Goal: Transaction & Acquisition: Purchase product/service

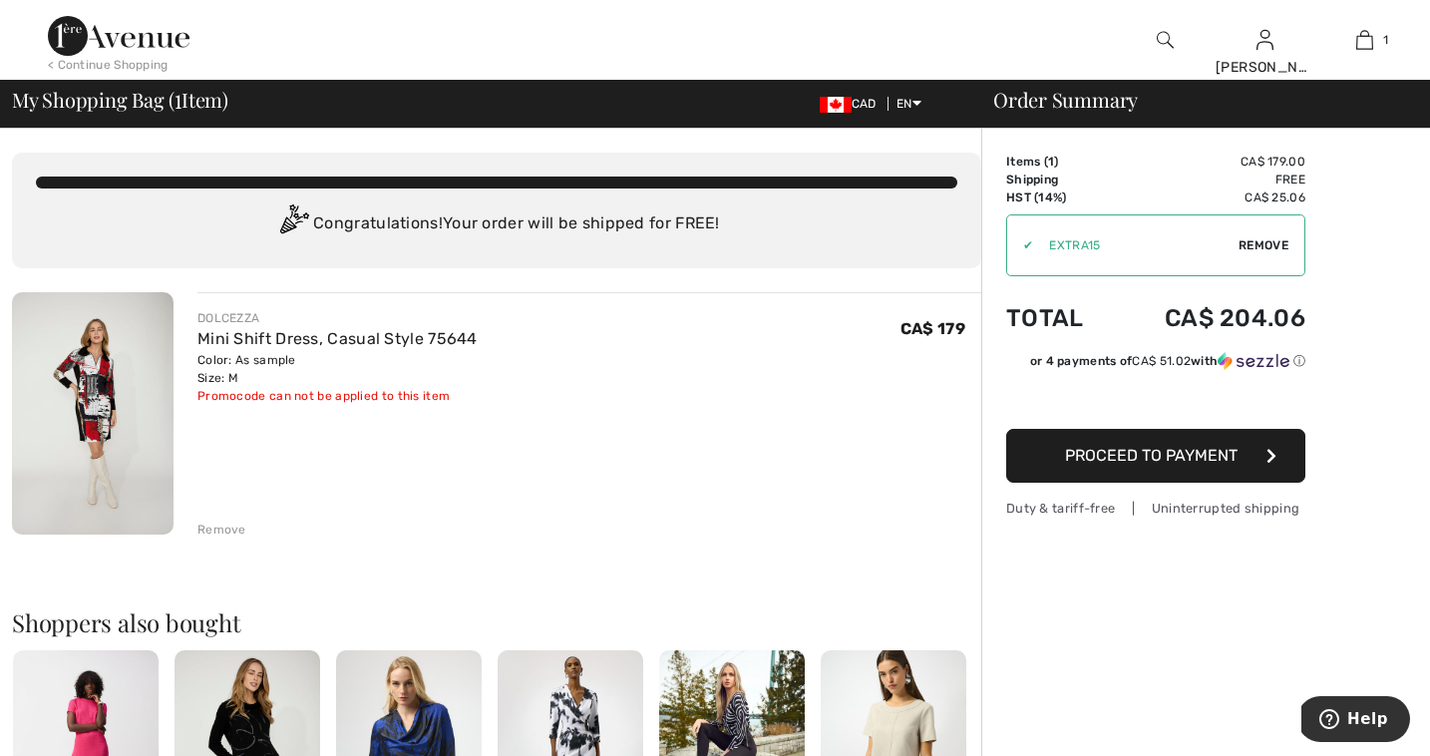
click at [1264, 242] on span "Remove" at bounding box center [1264, 245] width 50 height 18
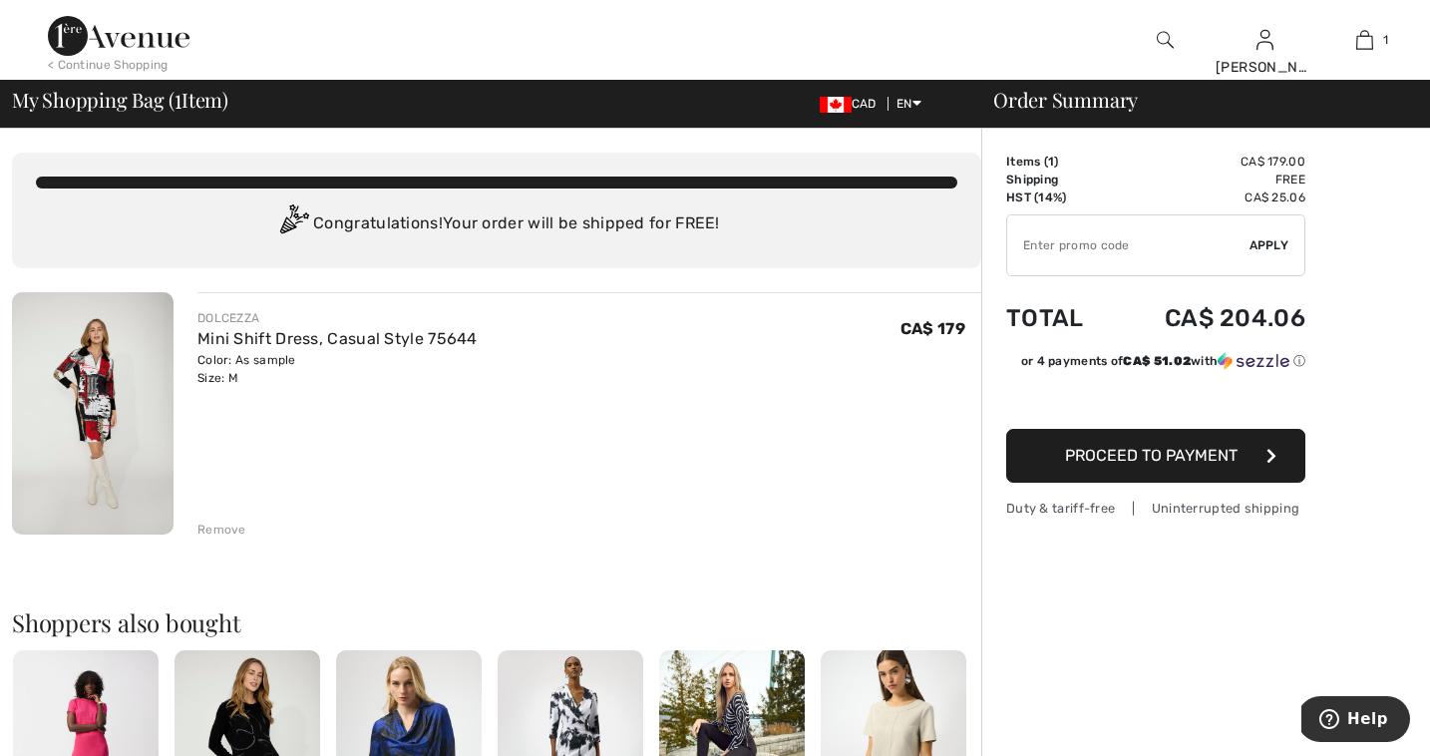
scroll to position [5, 0]
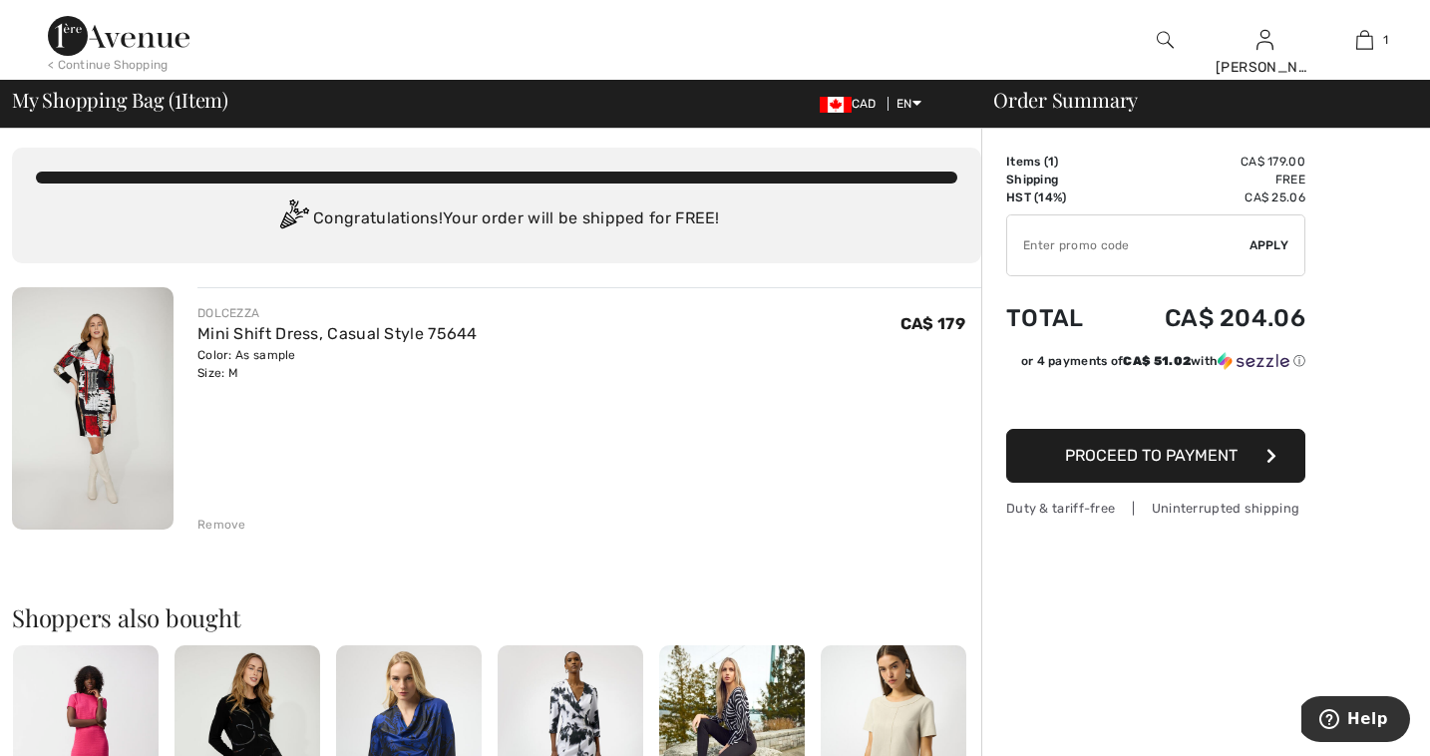
click at [1124, 464] on span "Proceed to Payment" at bounding box center [1151, 455] width 173 height 19
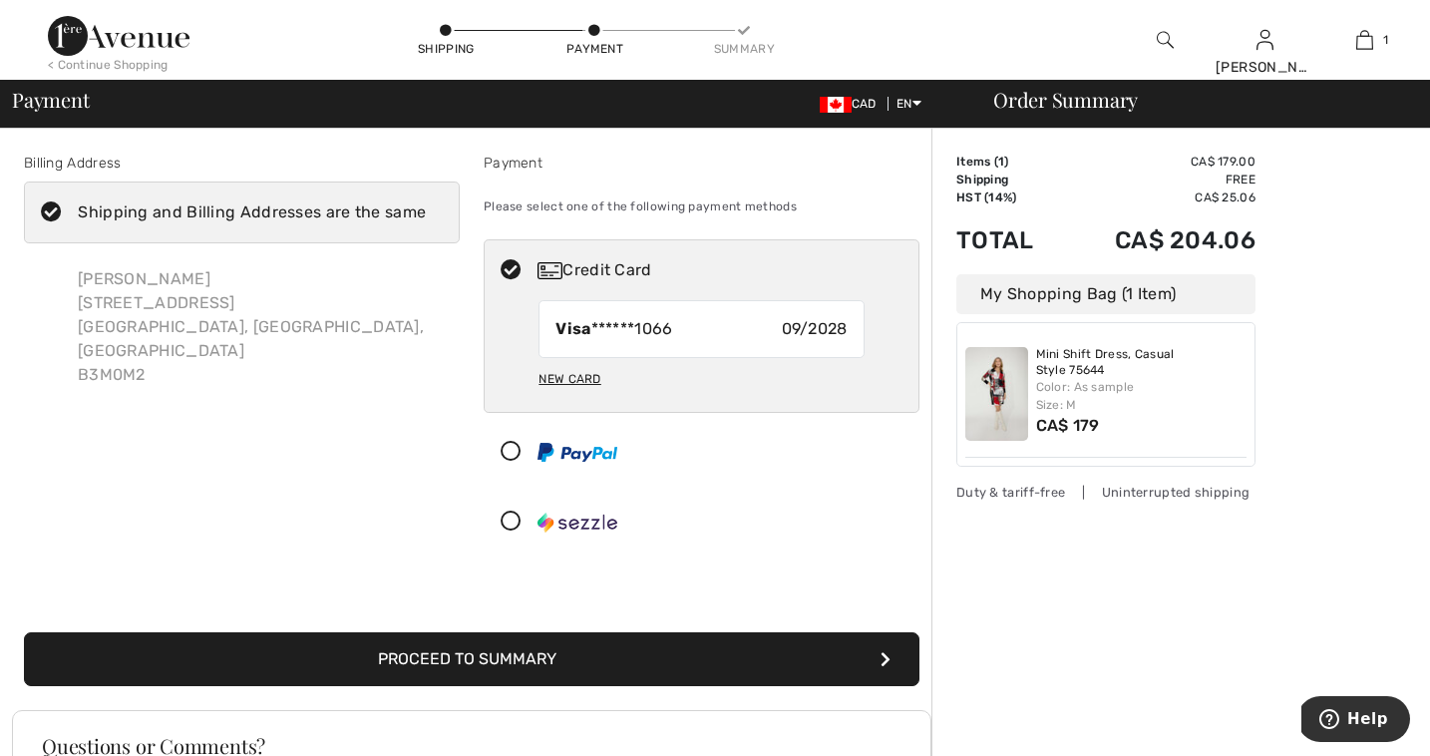
click at [436, 657] on button "Proceed to Summary" at bounding box center [472, 659] width 896 height 54
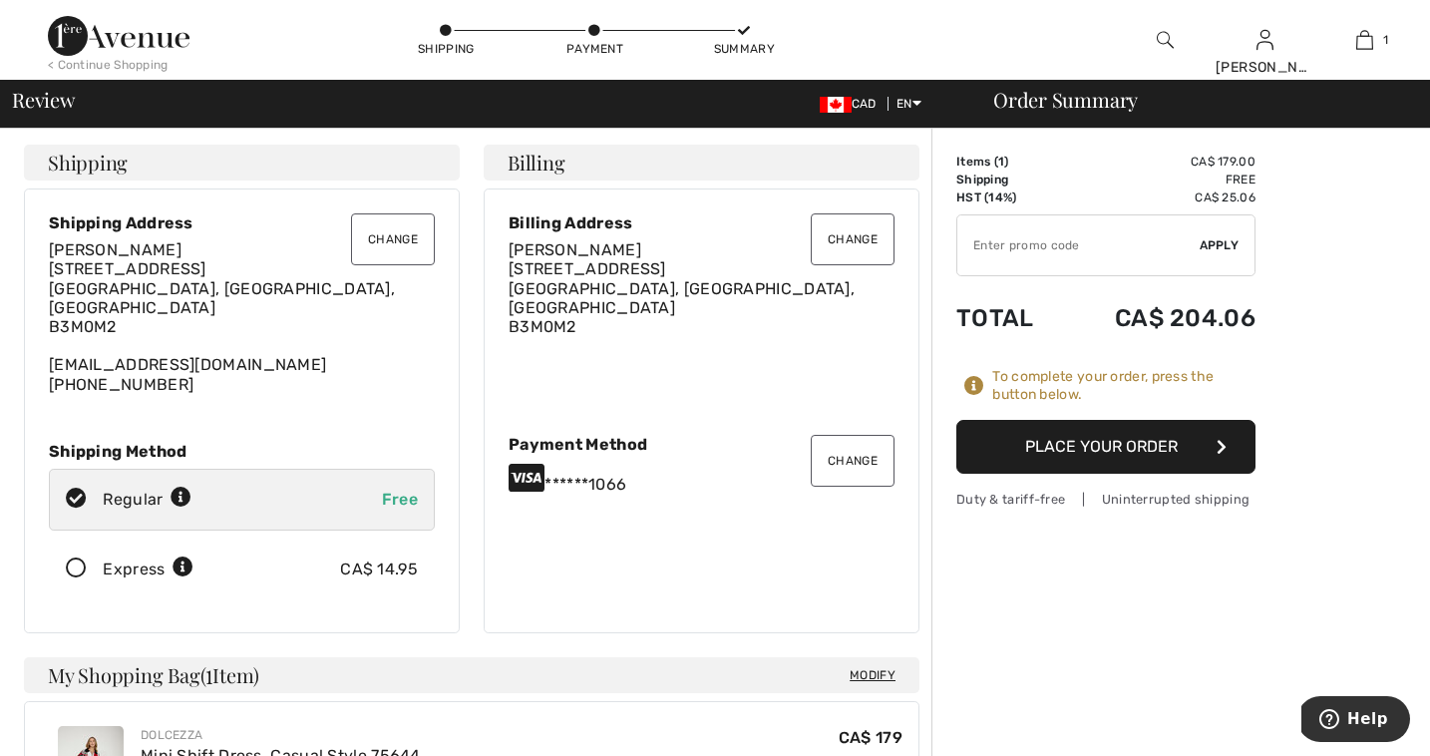
click at [1092, 444] on button "Place Your Order" at bounding box center [1105, 447] width 299 height 54
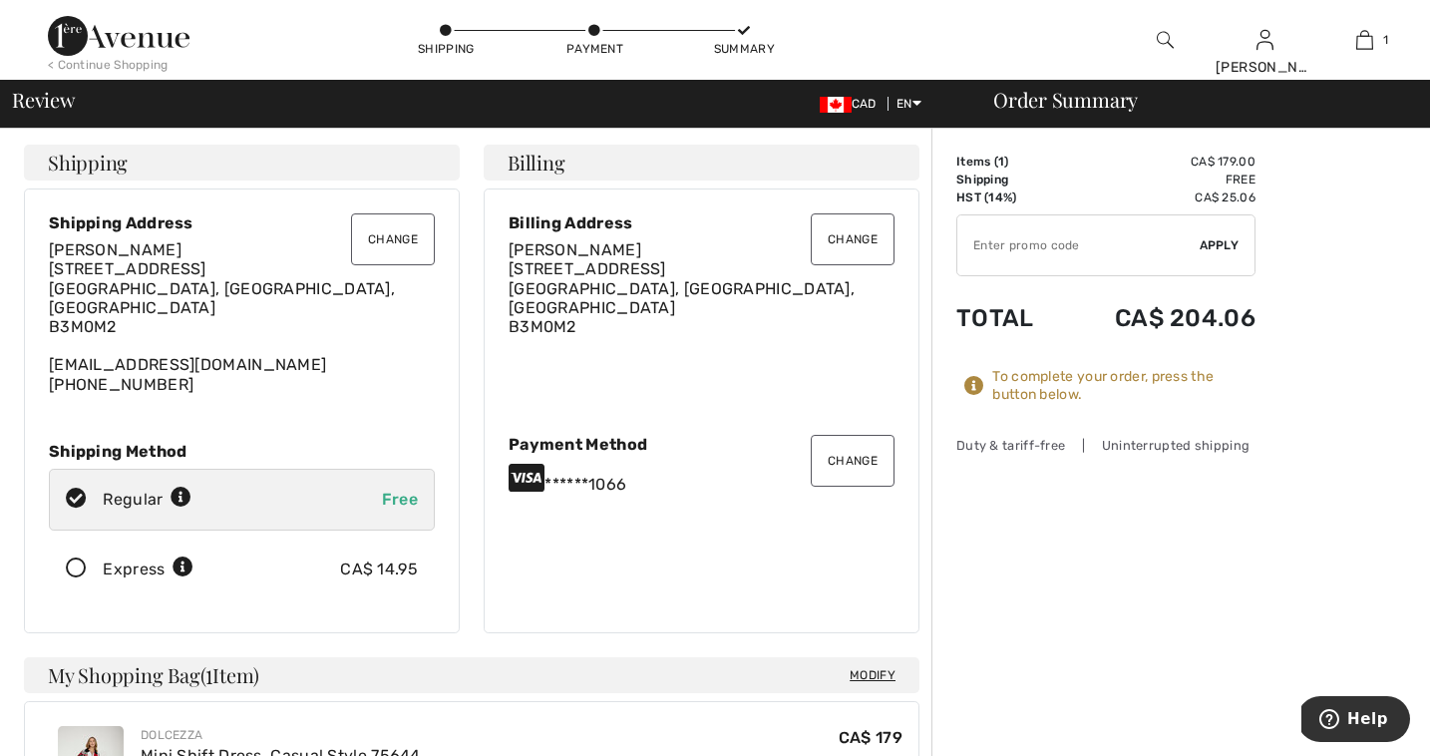
scroll to position [1, 0]
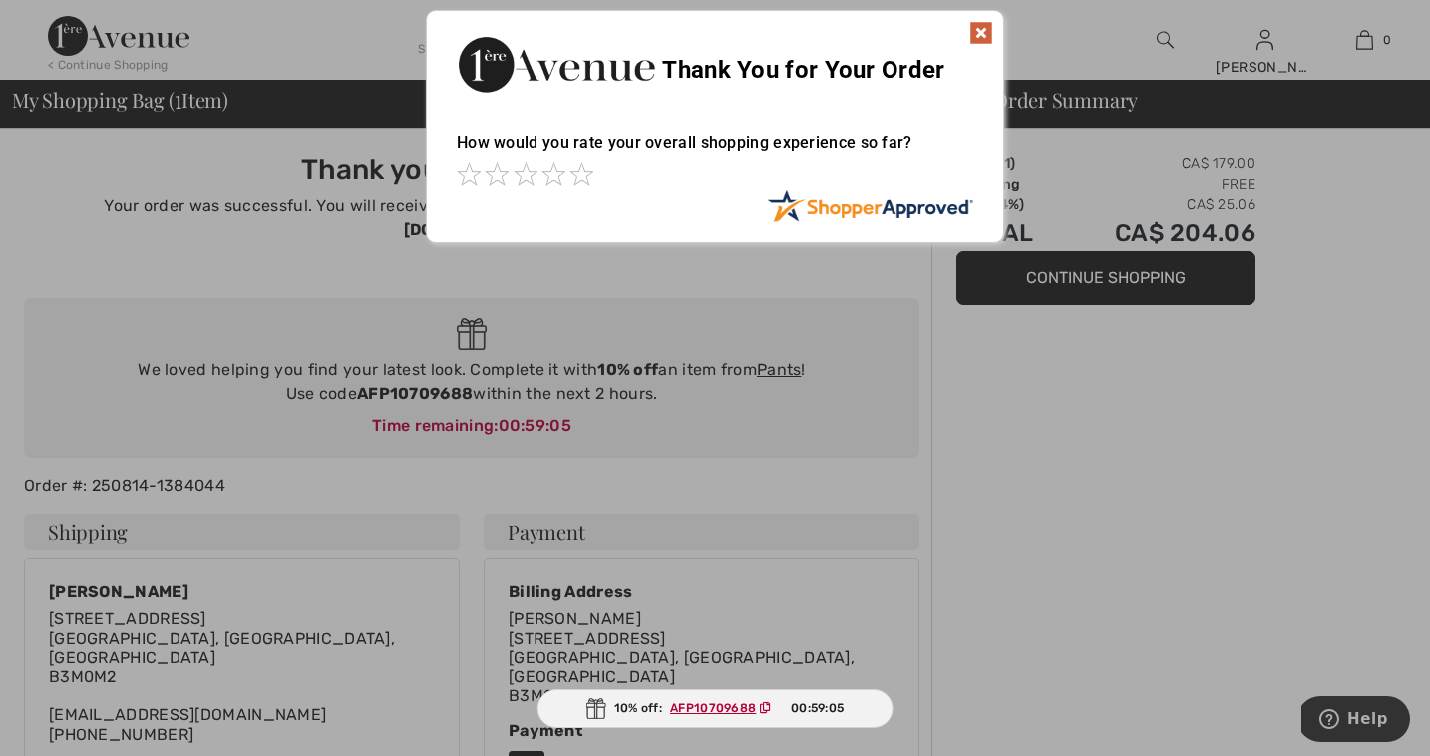
click at [980, 33] on img at bounding box center [981, 33] width 24 height 24
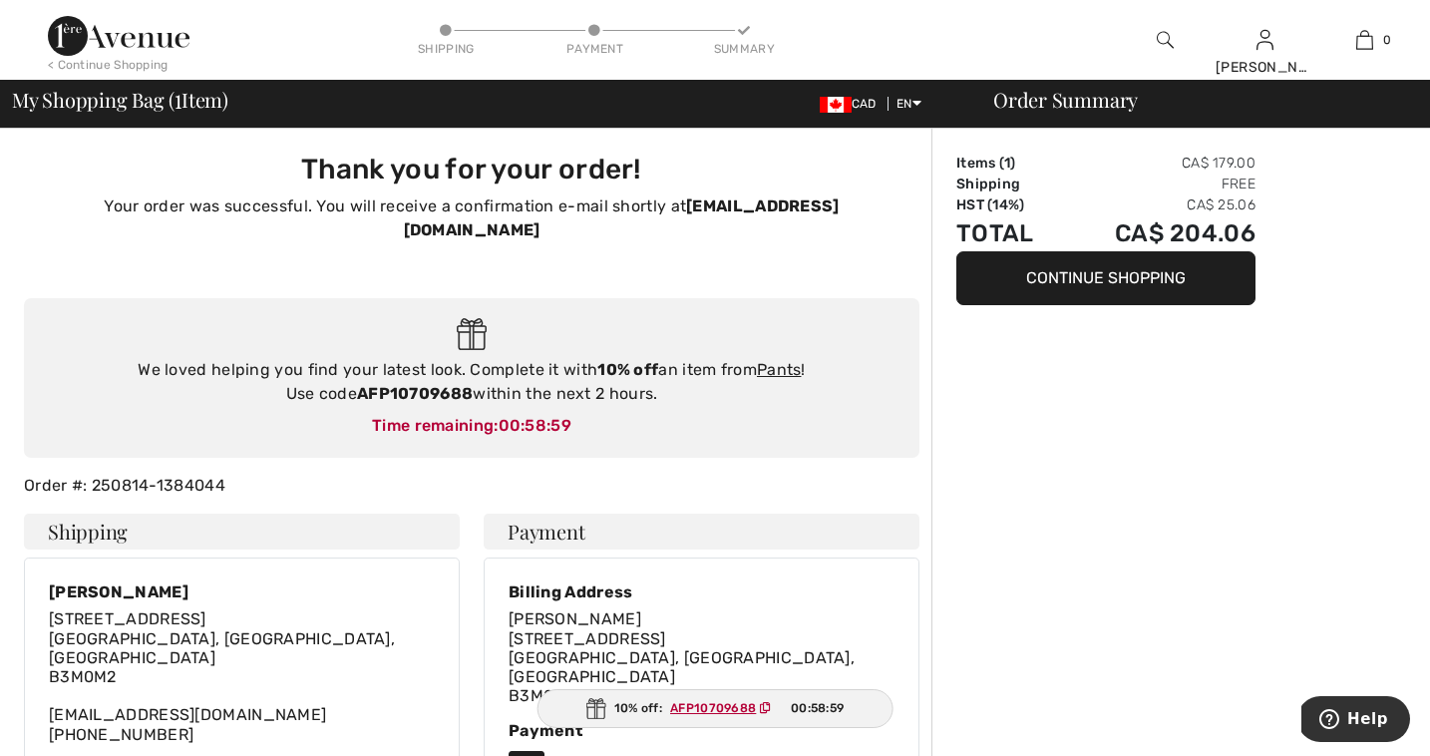
click at [774, 717] on div "10% off: AFP10709688 00:58:59" at bounding box center [716, 708] width 356 height 39
click at [704, 713] on ins "AFP10709688" at bounding box center [713, 708] width 86 height 14
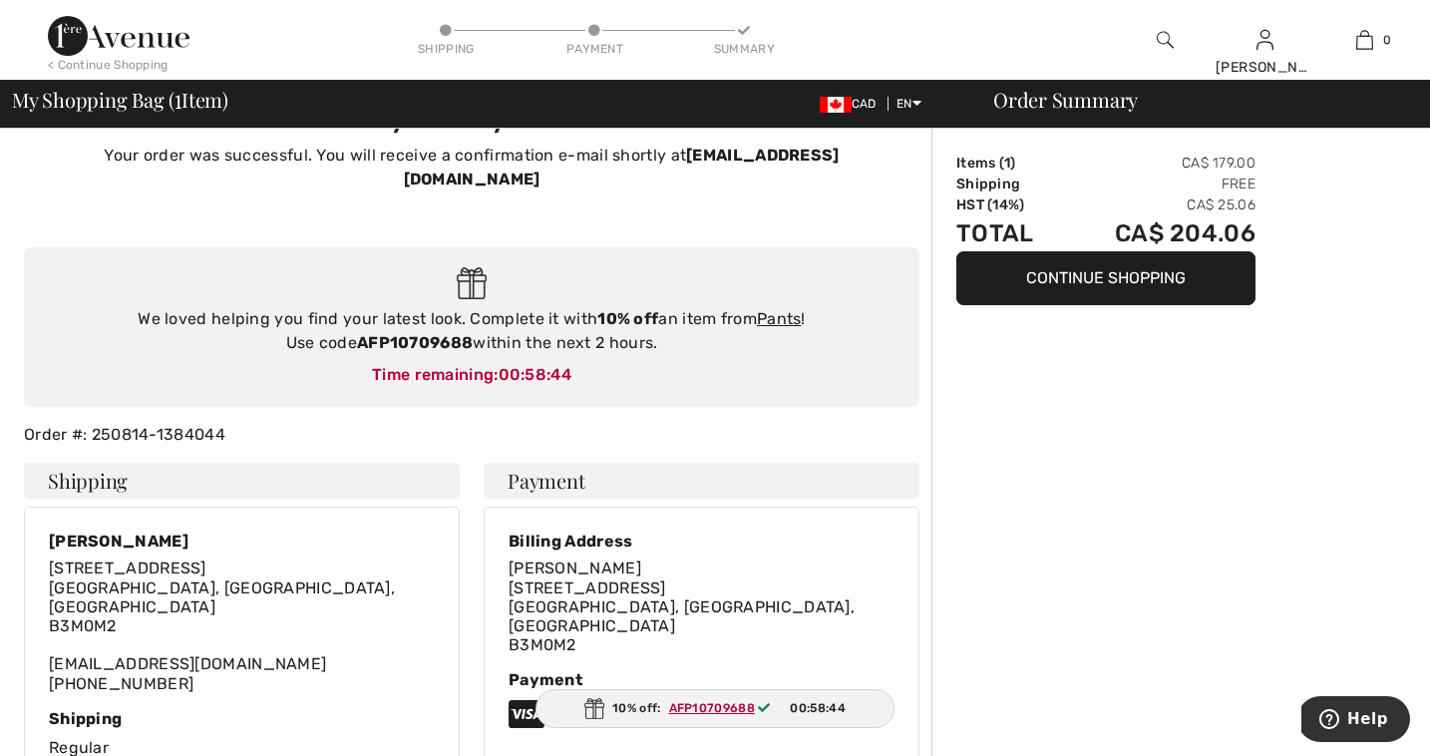
scroll to position [49, 0]
click at [1046, 275] on button "Continue Shopping" at bounding box center [1105, 278] width 299 height 54
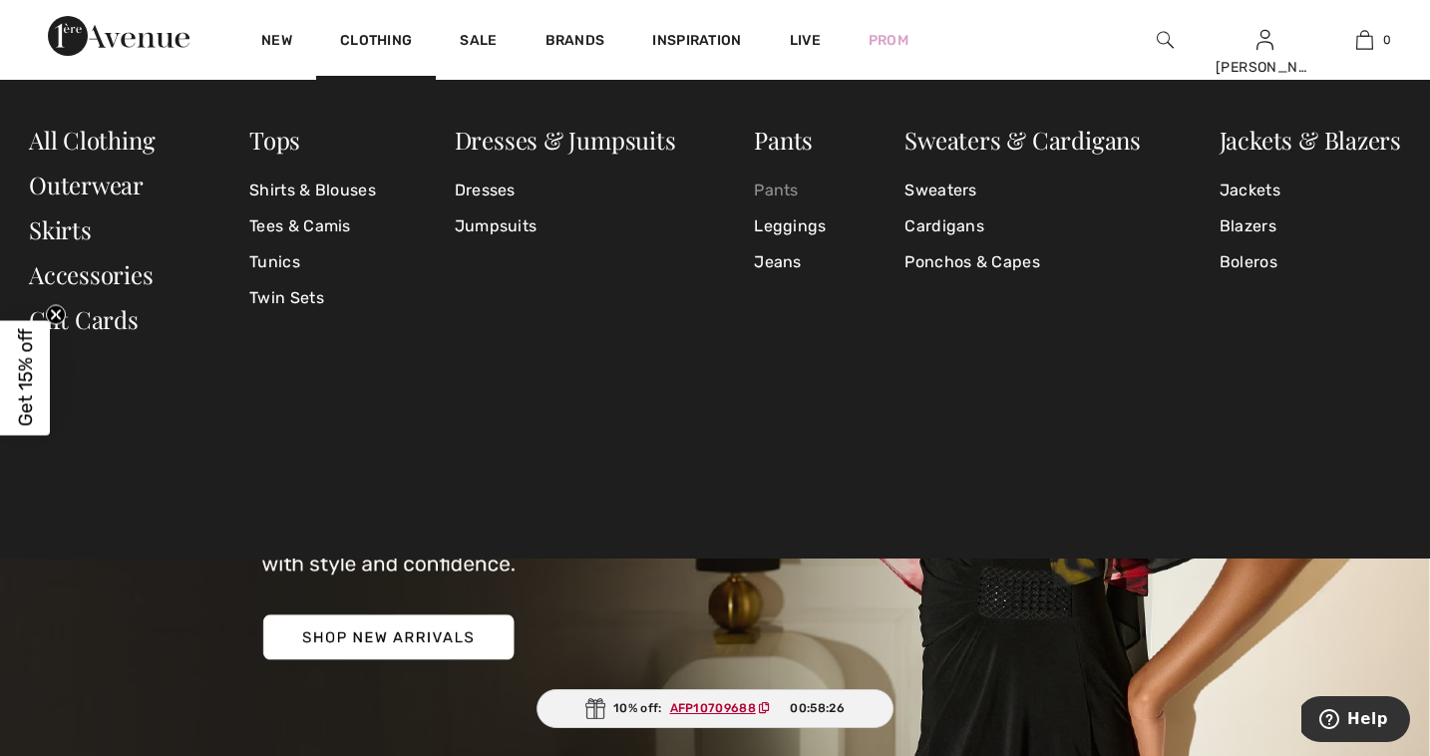
click at [774, 199] on link "Pants" at bounding box center [790, 191] width 72 height 36
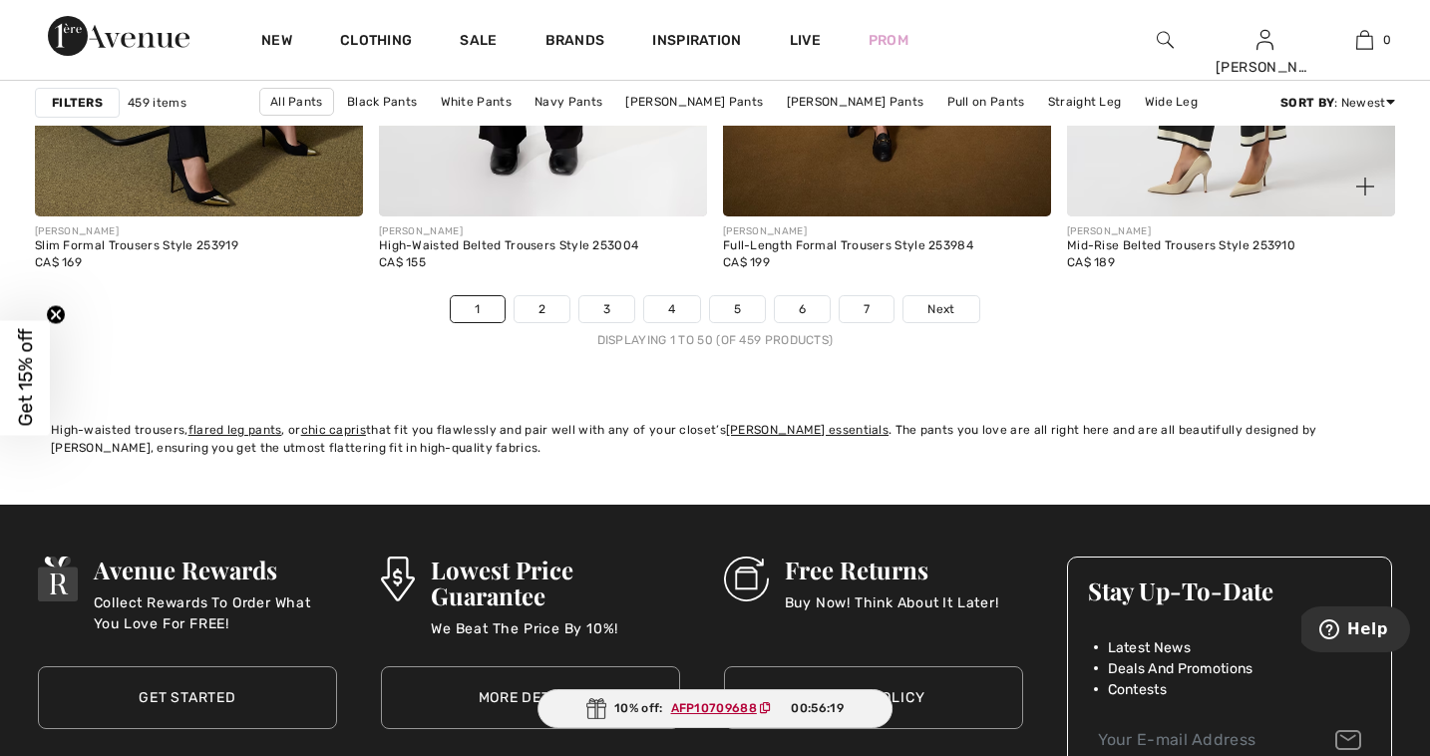
scroll to position [8872, 0]
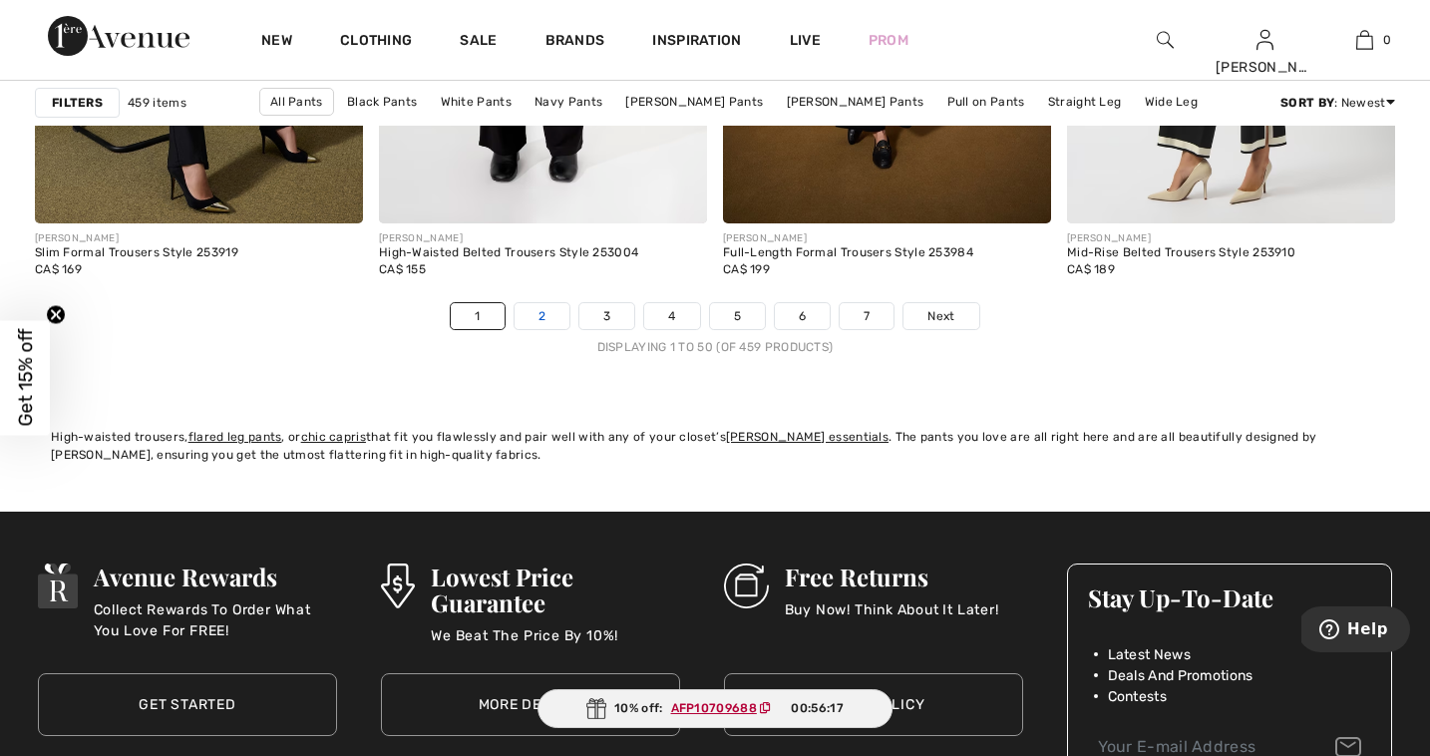
click at [546, 308] on link "2" at bounding box center [542, 316] width 55 height 26
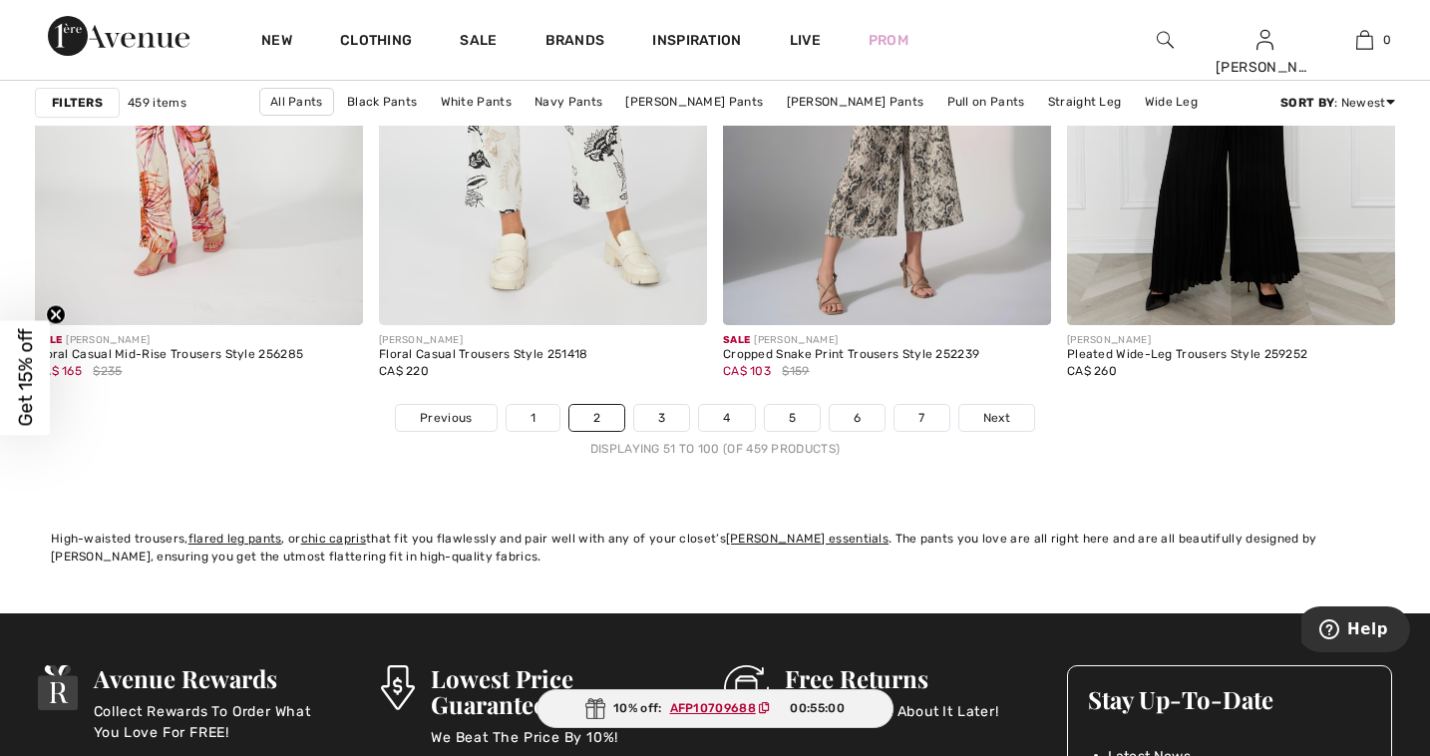
scroll to position [8801, 0]
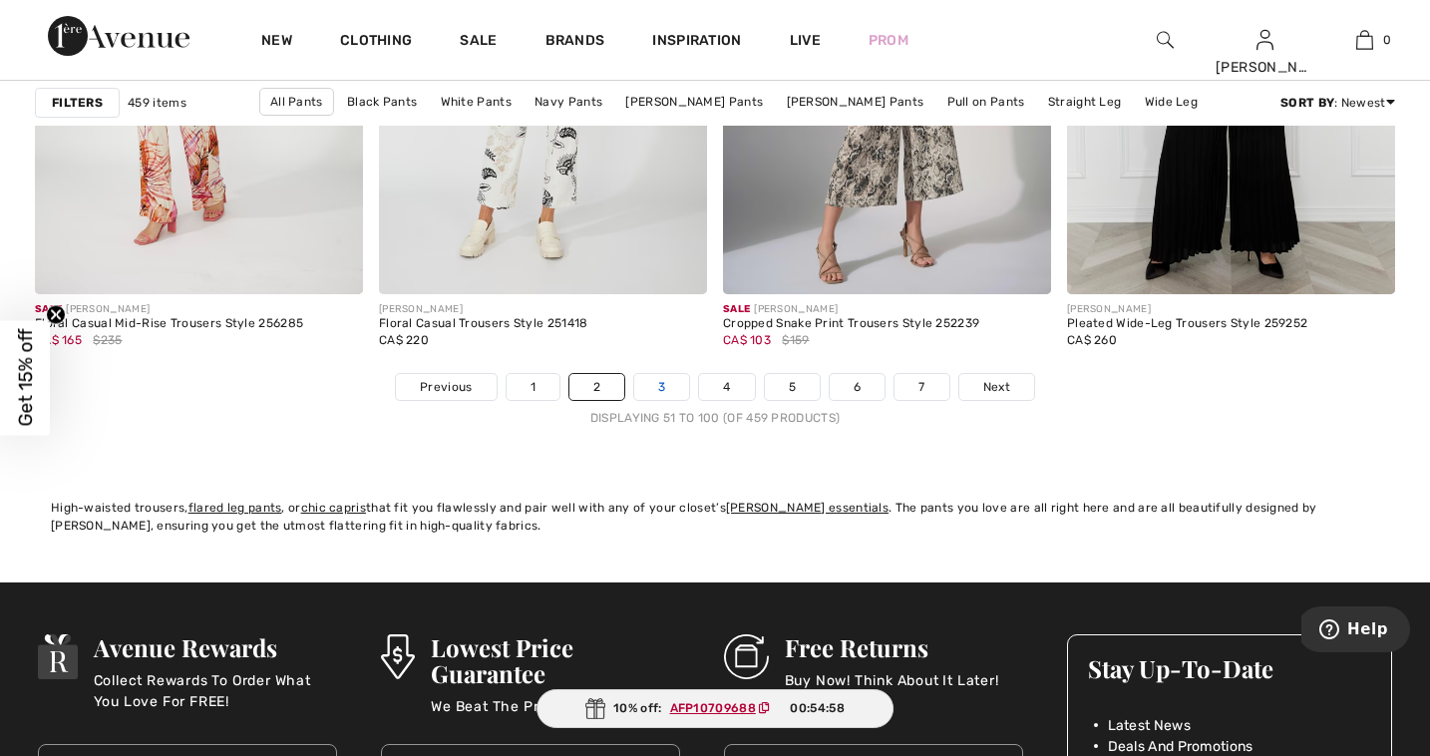
click at [656, 387] on link "3" at bounding box center [661, 387] width 55 height 26
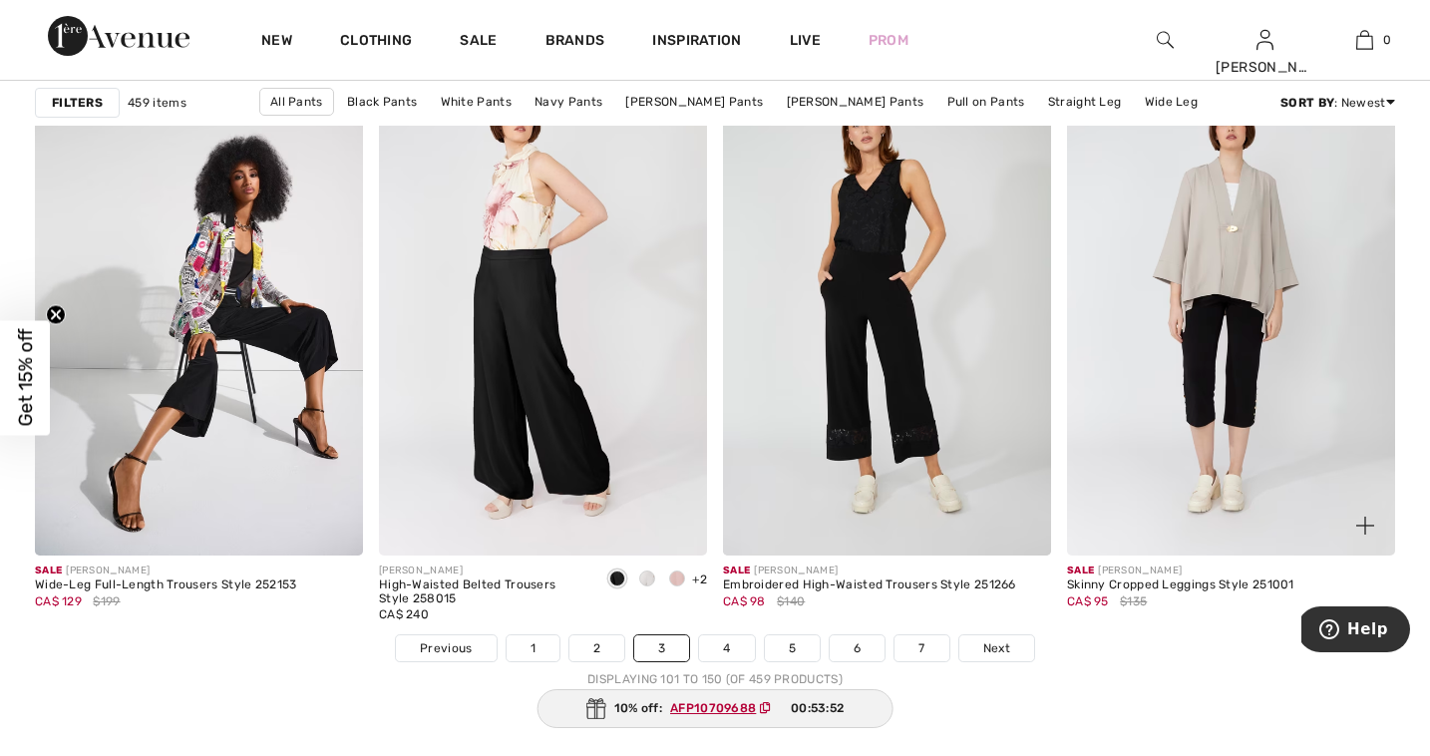
scroll to position [8536, 0]
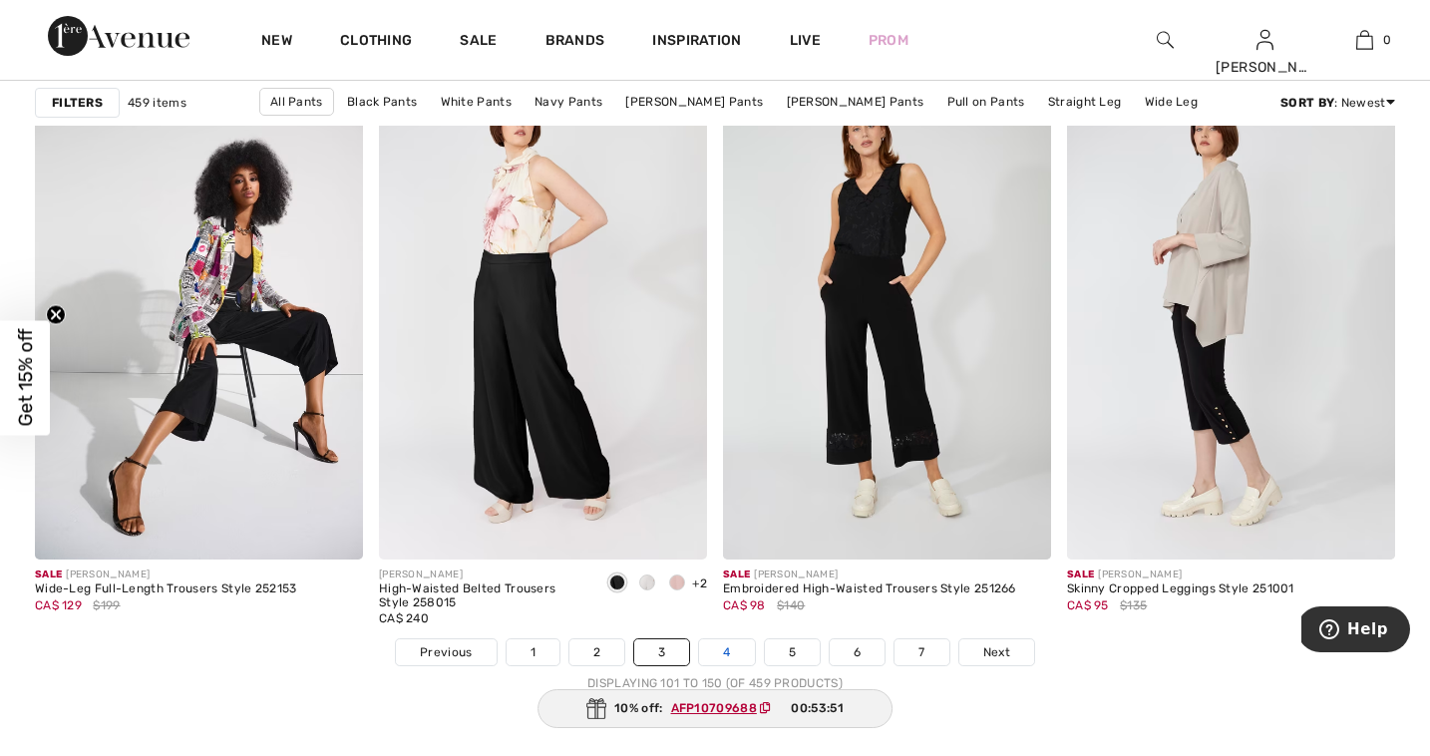
click at [715, 662] on link "4" at bounding box center [726, 652] width 55 height 26
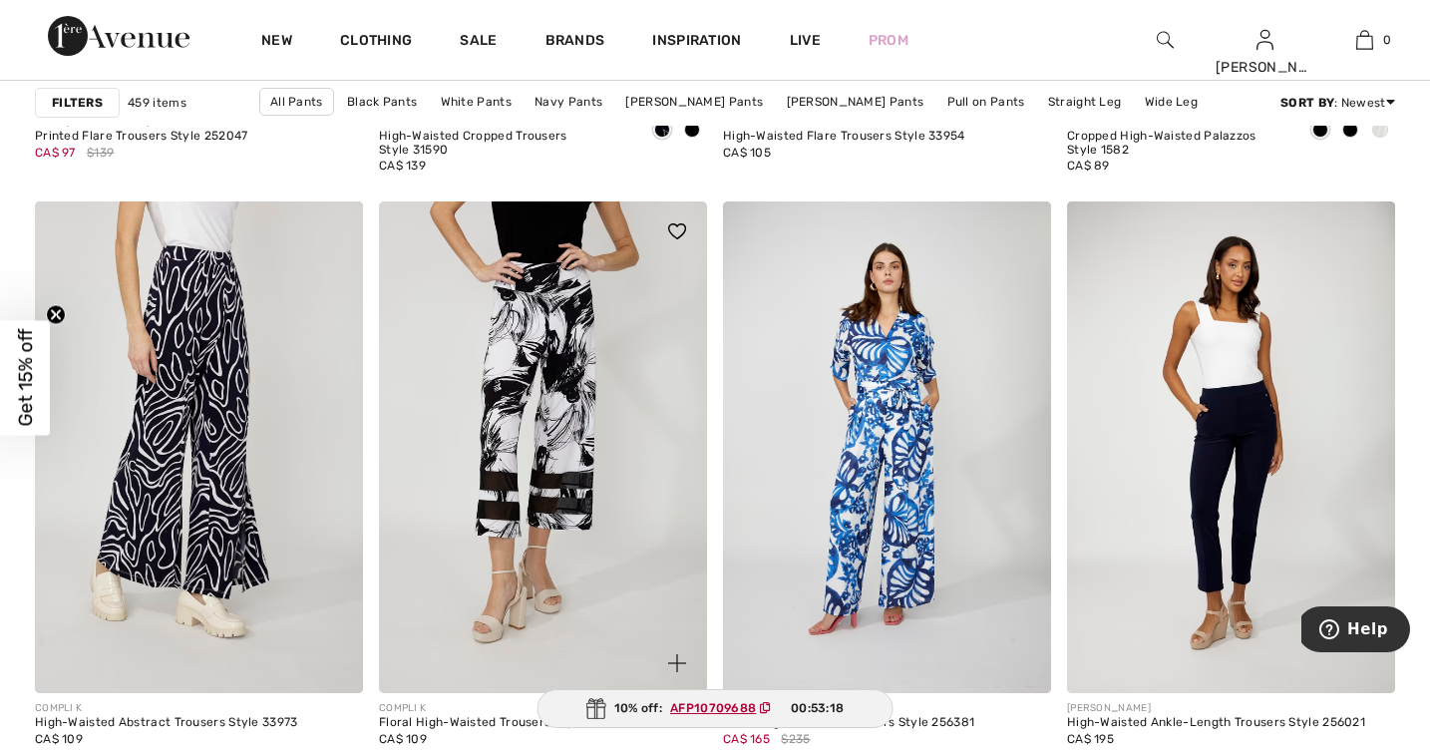
scroll to position [3255, 0]
click at [524, 443] on img at bounding box center [543, 446] width 328 height 493
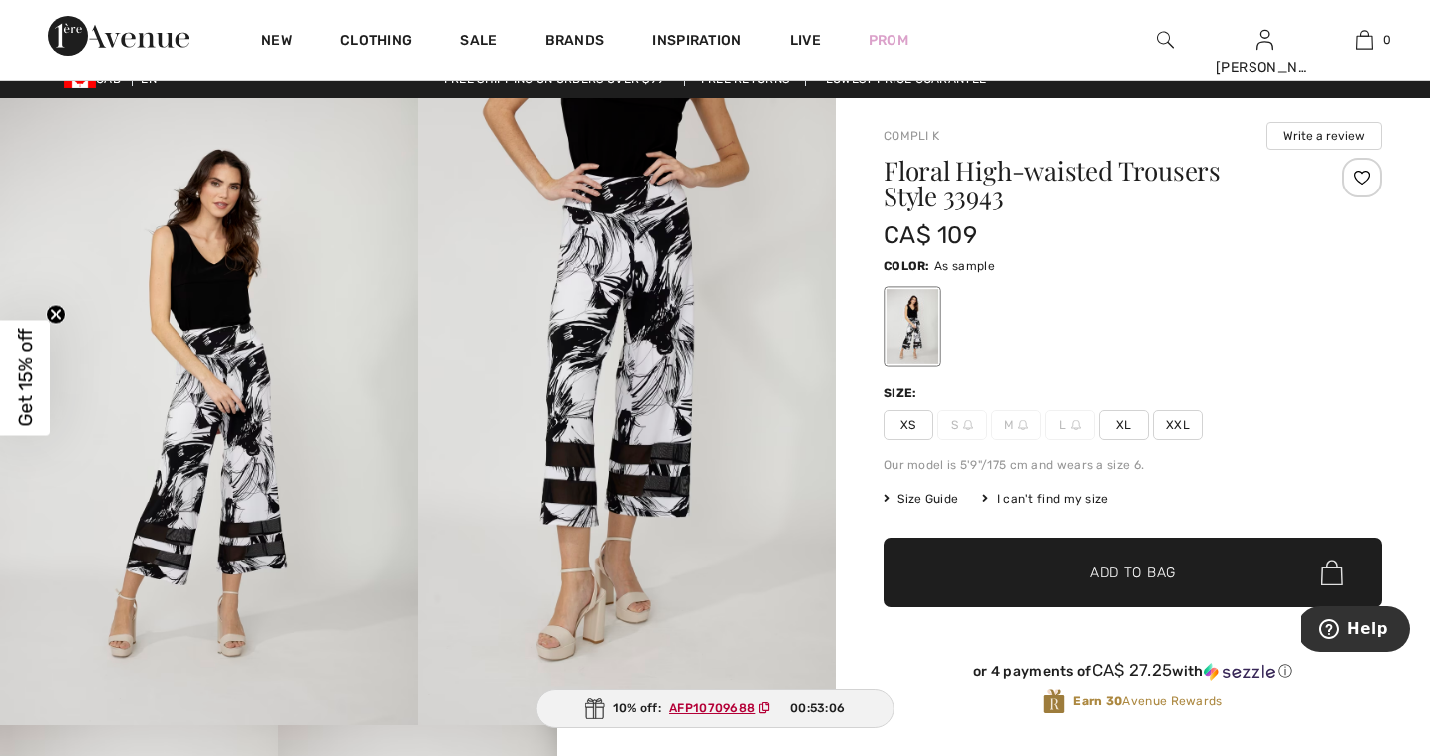
scroll to position [26, 0]
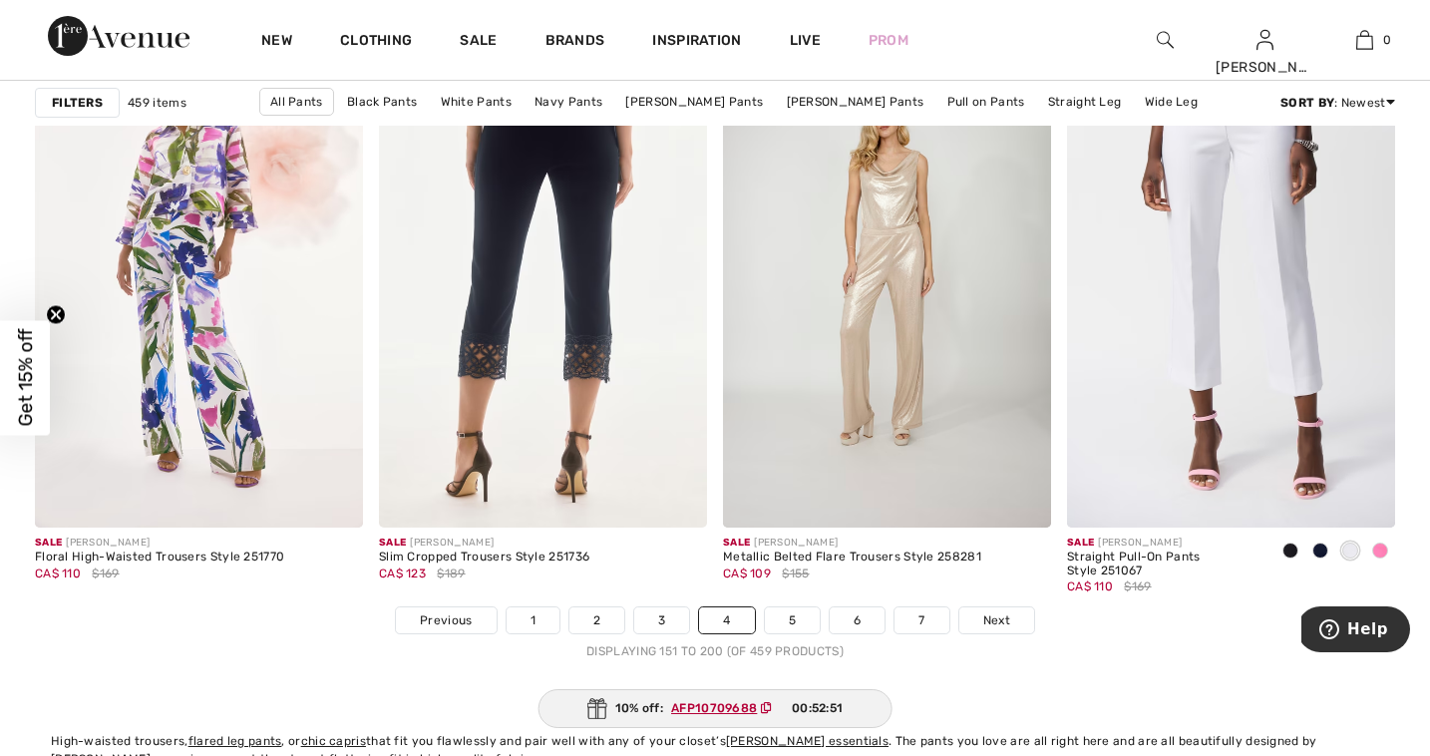
scroll to position [8594, 0]
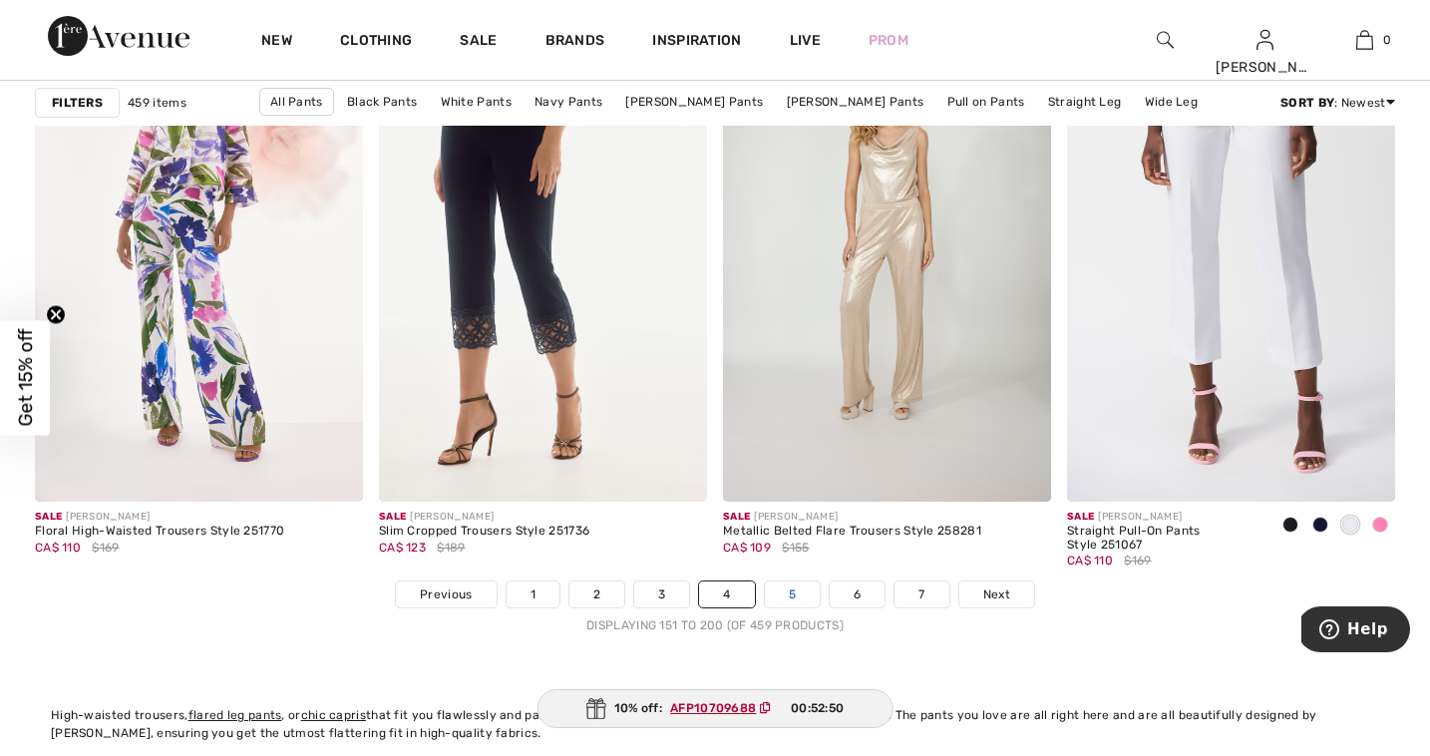
click at [785, 600] on link "5" at bounding box center [792, 594] width 55 height 26
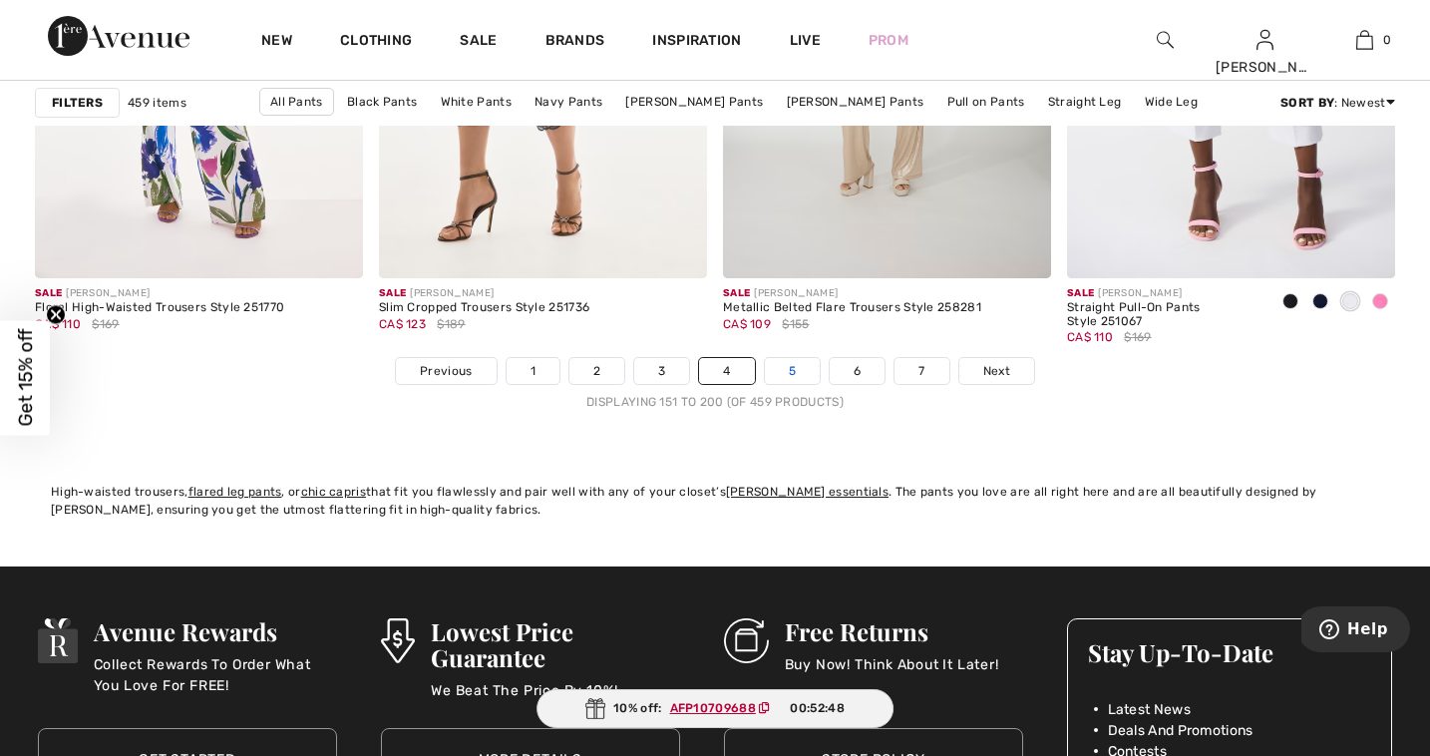
scroll to position [8821, 0]
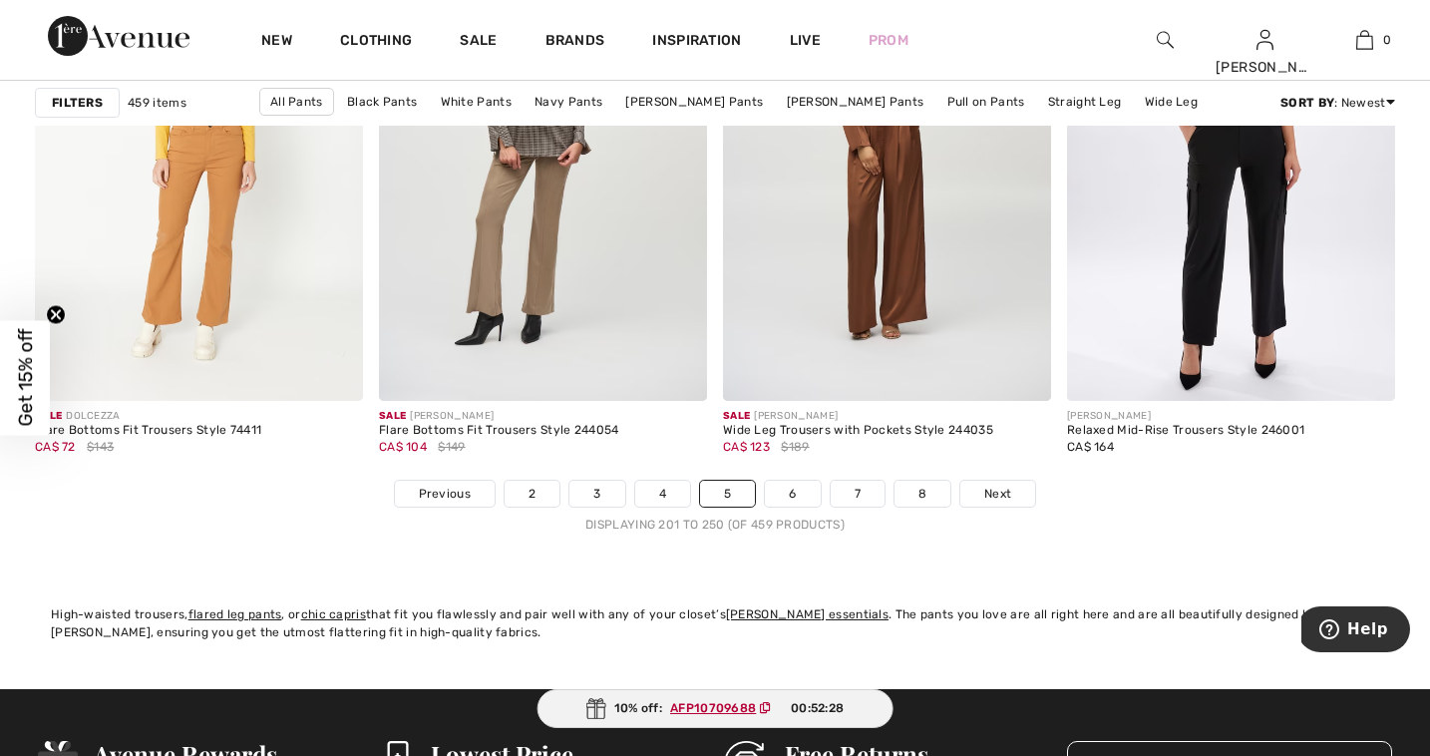
scroll to position [8697, 0]
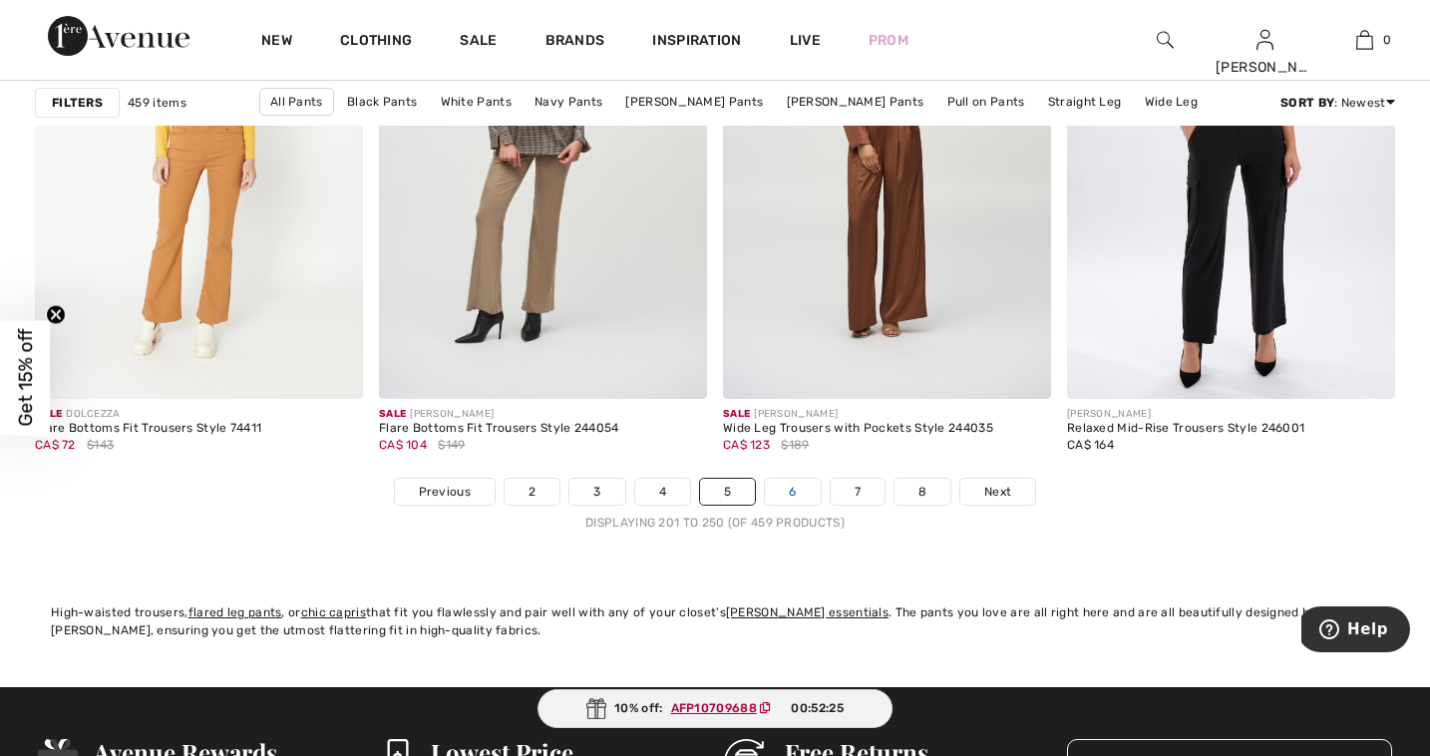
click at [792, 496] on link "6" at bounding box center [792, 492] width 55 height 26
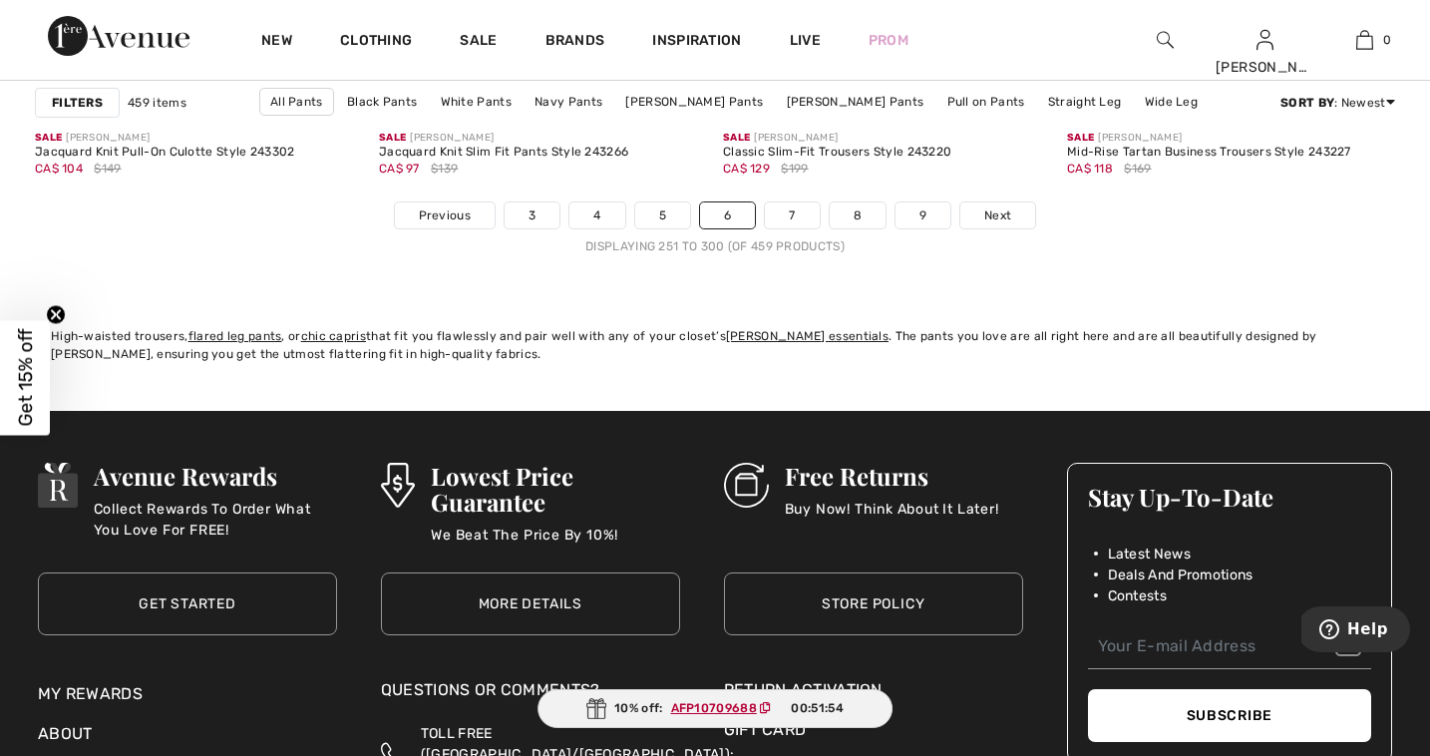
scroll to position [8965, 0]
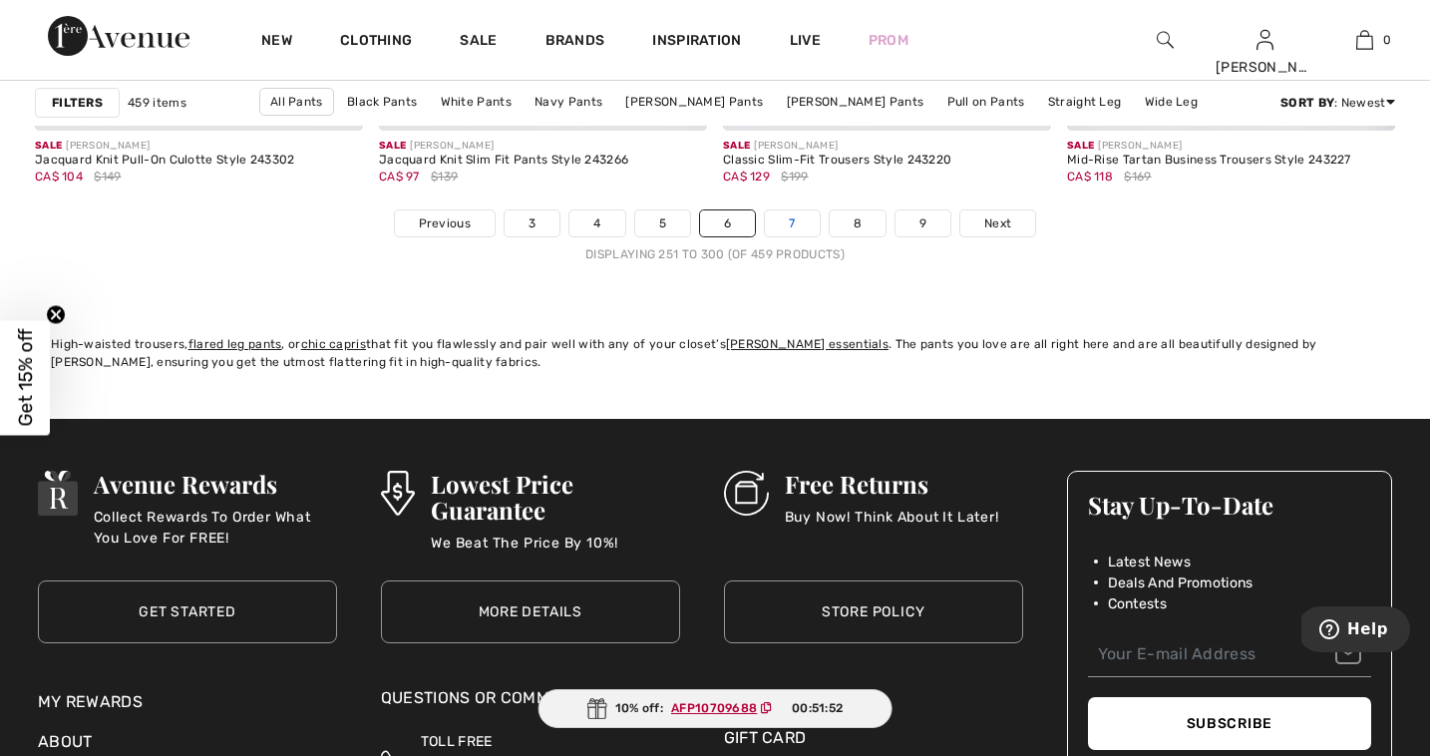
click at [783, 222] on link "7" at bounding box center [792, 223] width 54 height 26
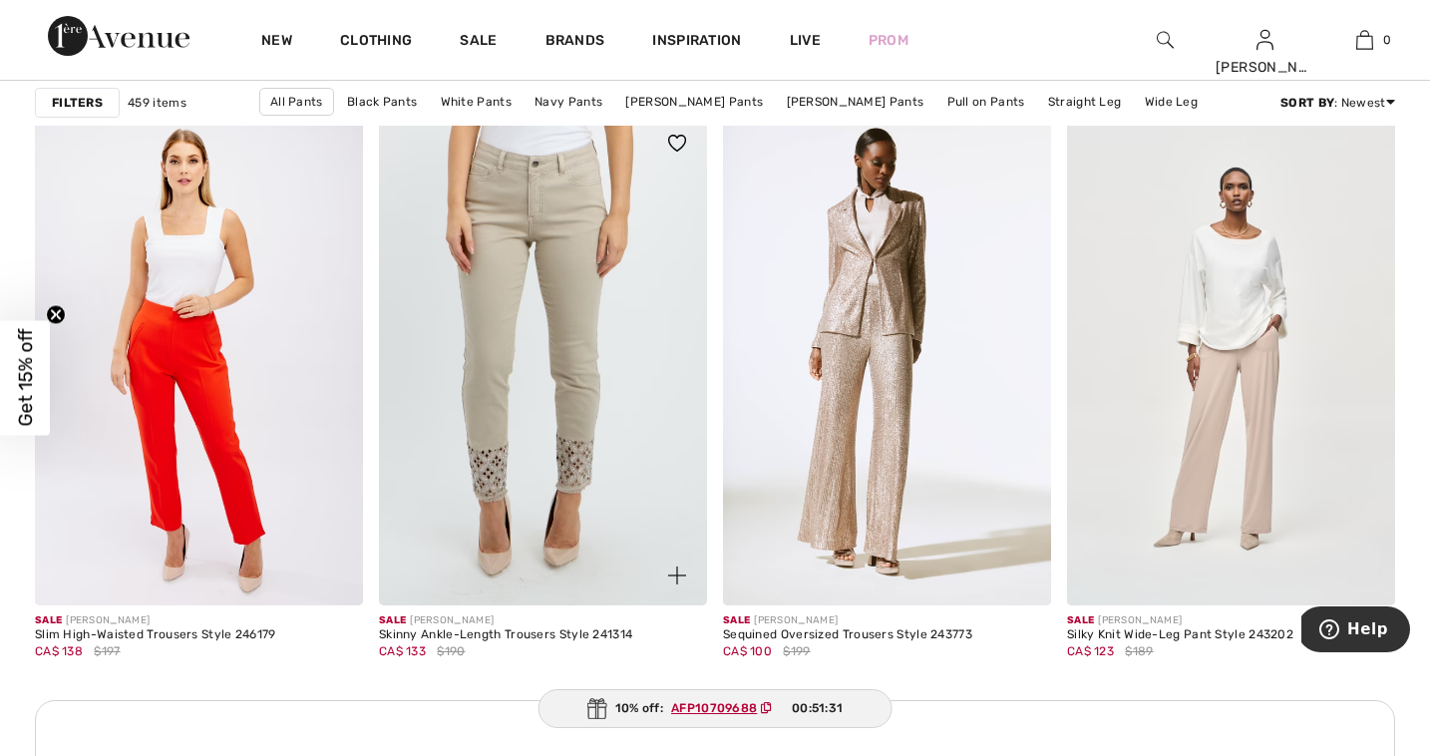
scroll to position [1939, 0]
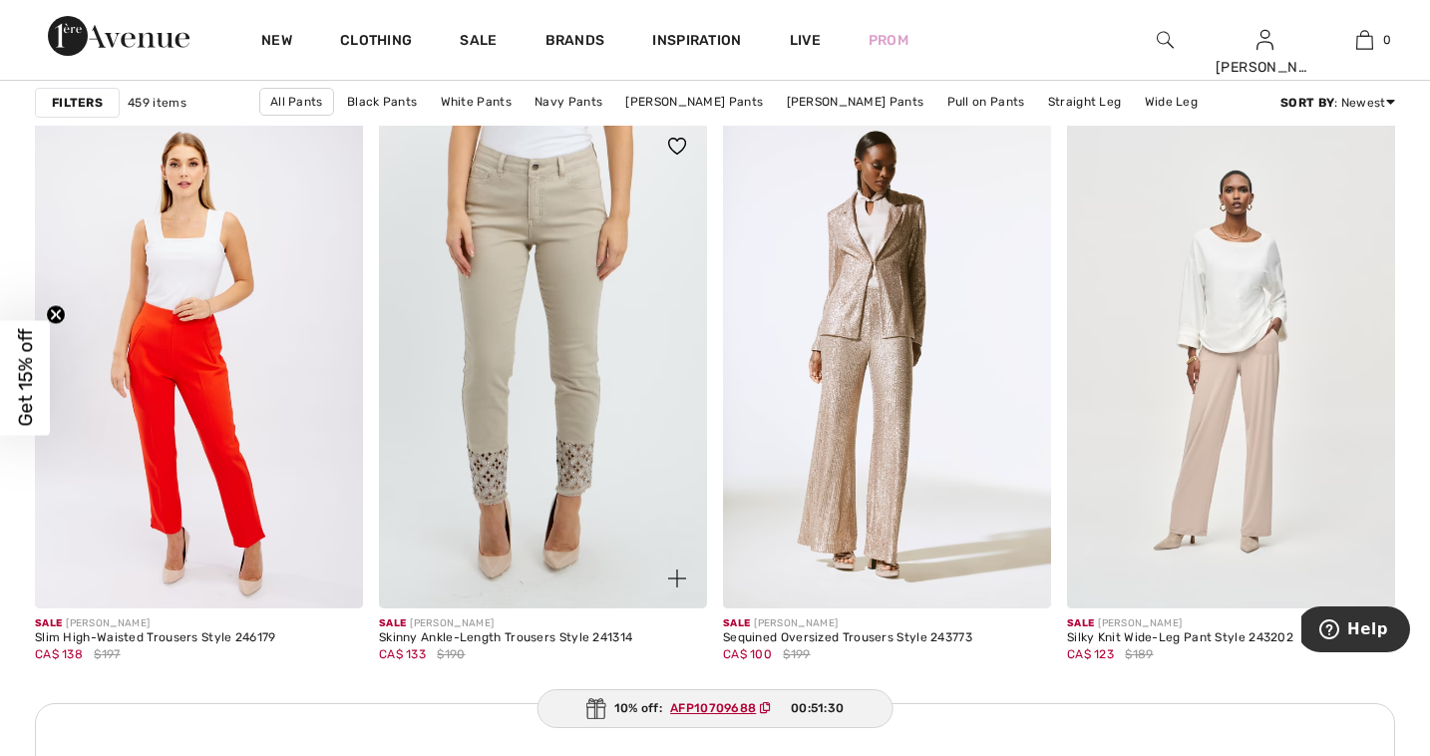
click at [537, 269] on img at bounding box center [543, 363] width 328 height 493
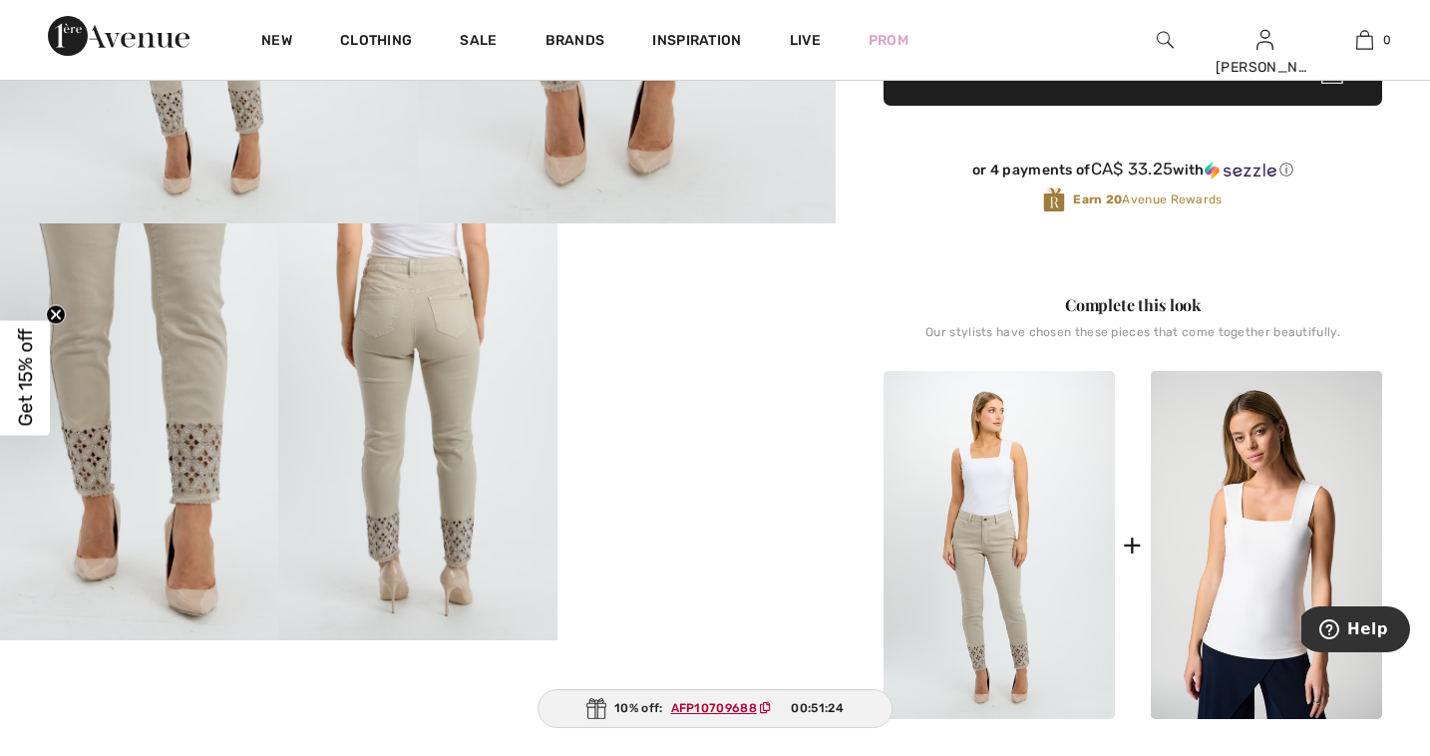
scroll to position [524, 0]
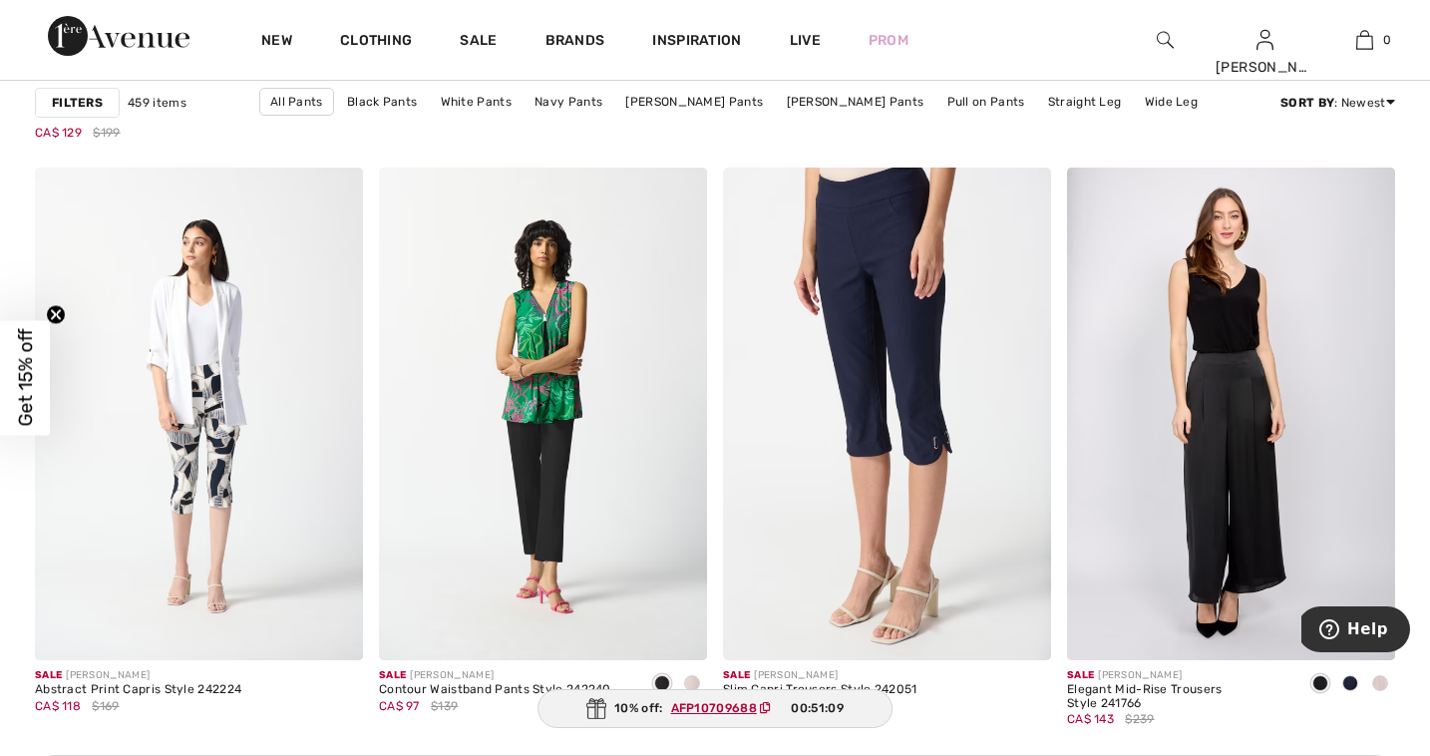
scroll to position [3860, 0]
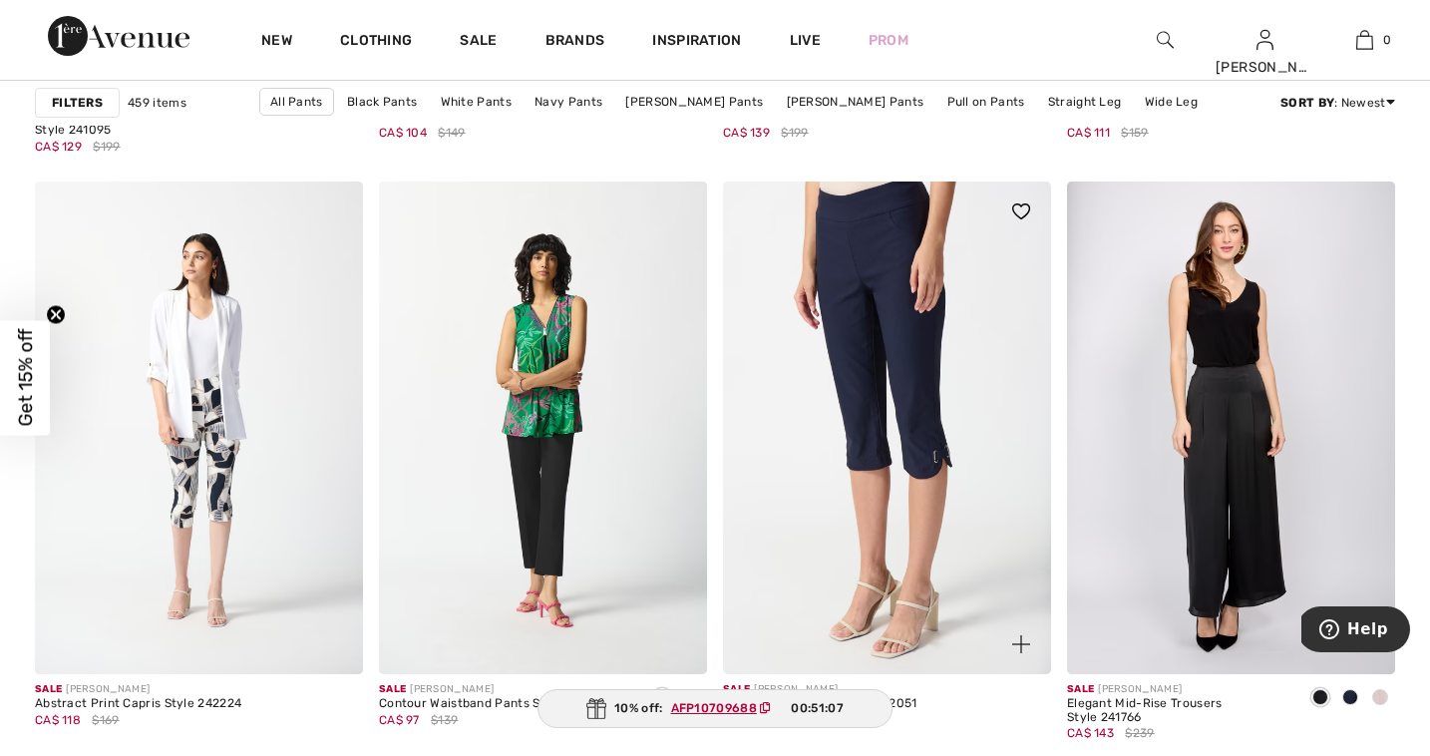
click at [900, 404] on img at bounding box center [887, 427] width 328 height 493
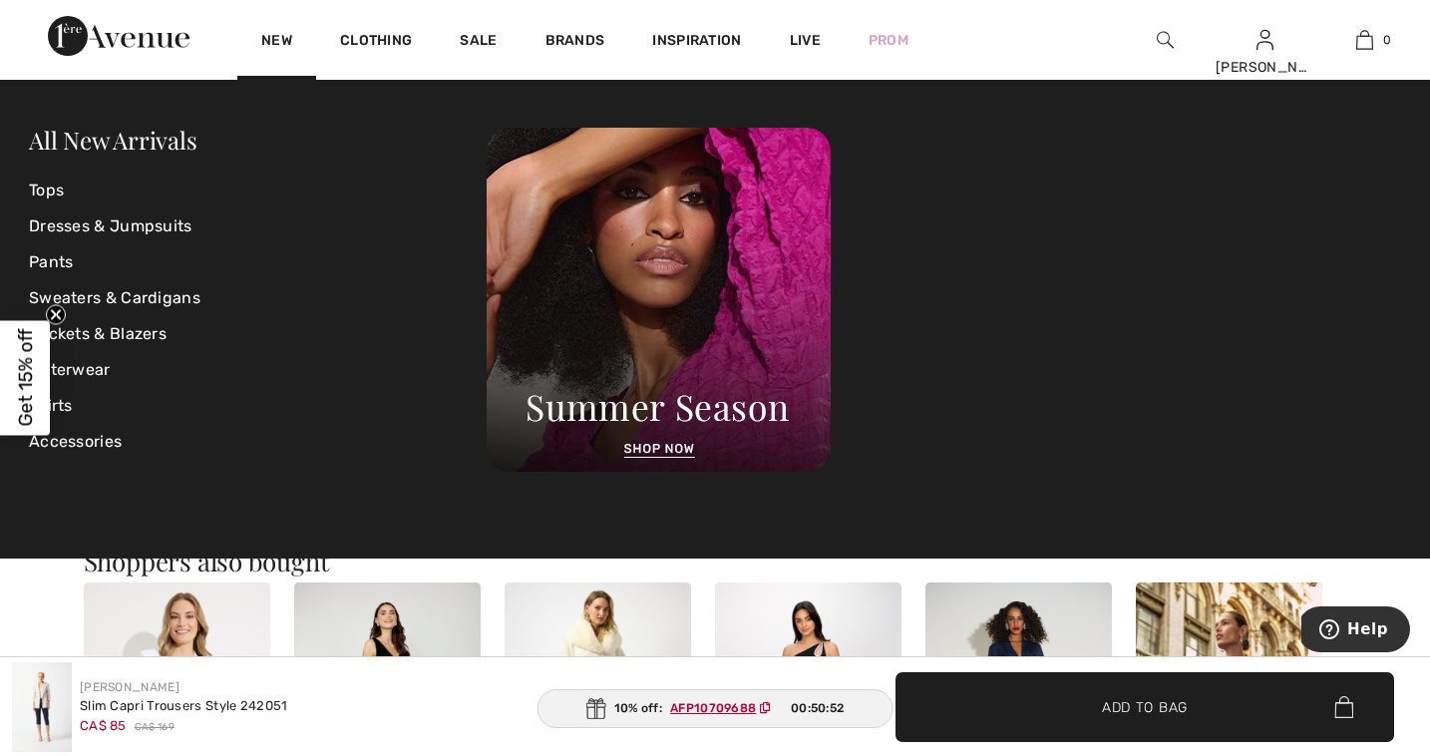
scroll to position [719, 0]
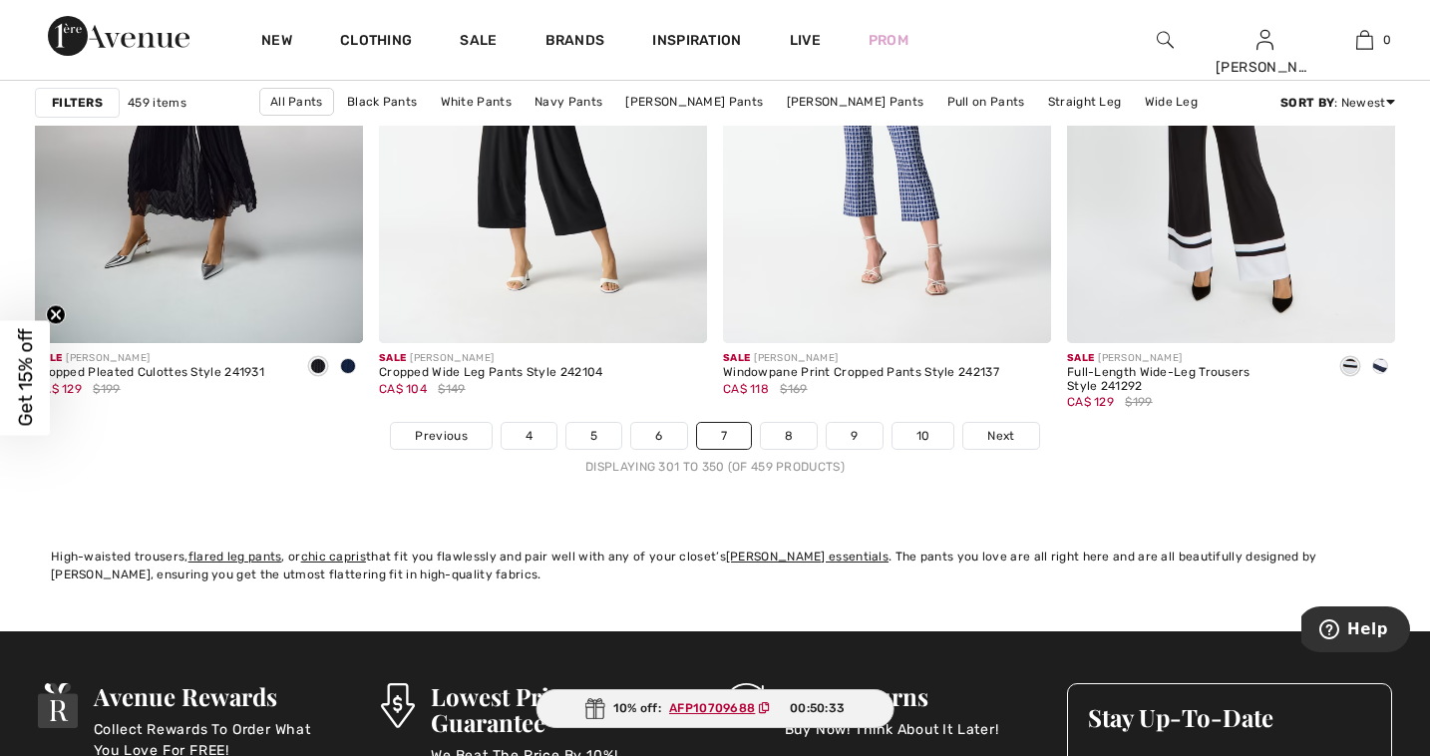
scroll to position [8779, 0]
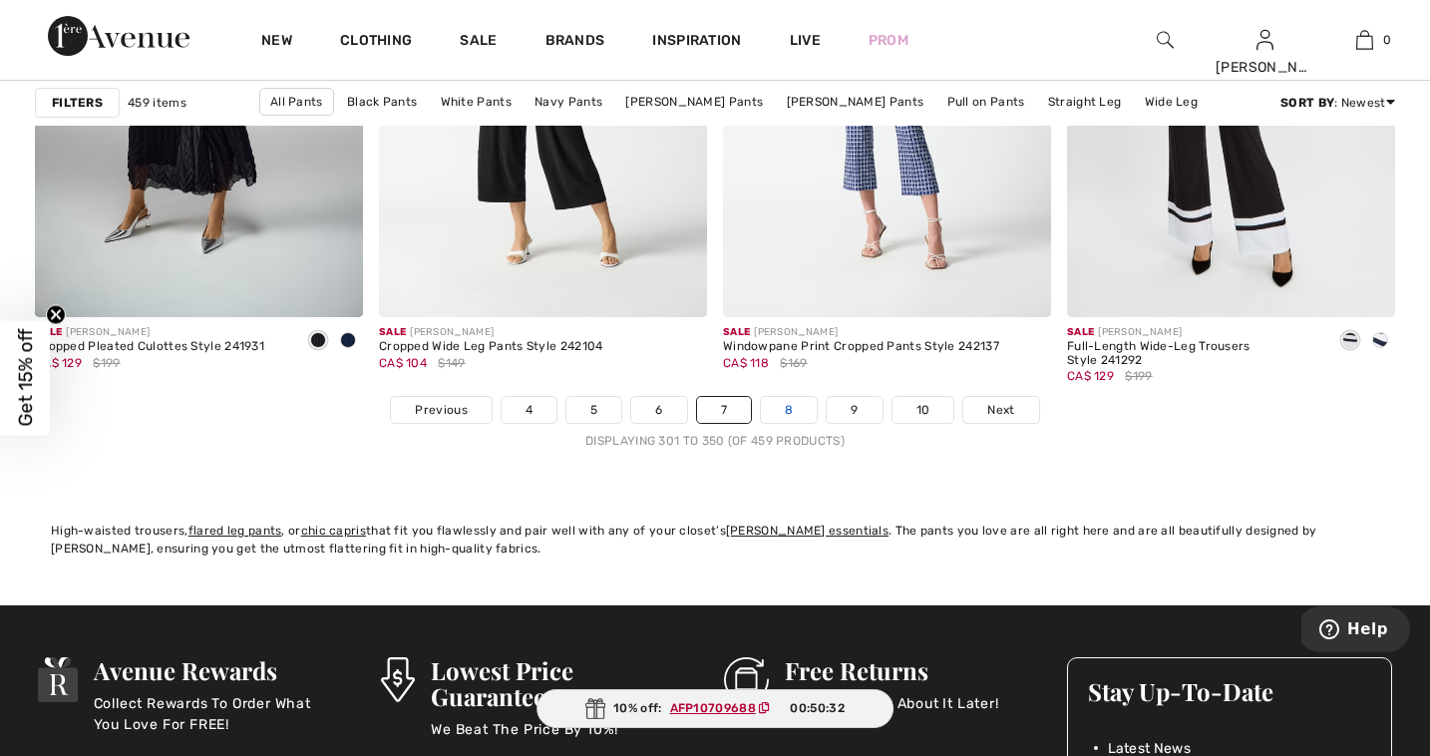
click at [793, 413] on link "8" at bounding box center [789, 410] width 56 height 26
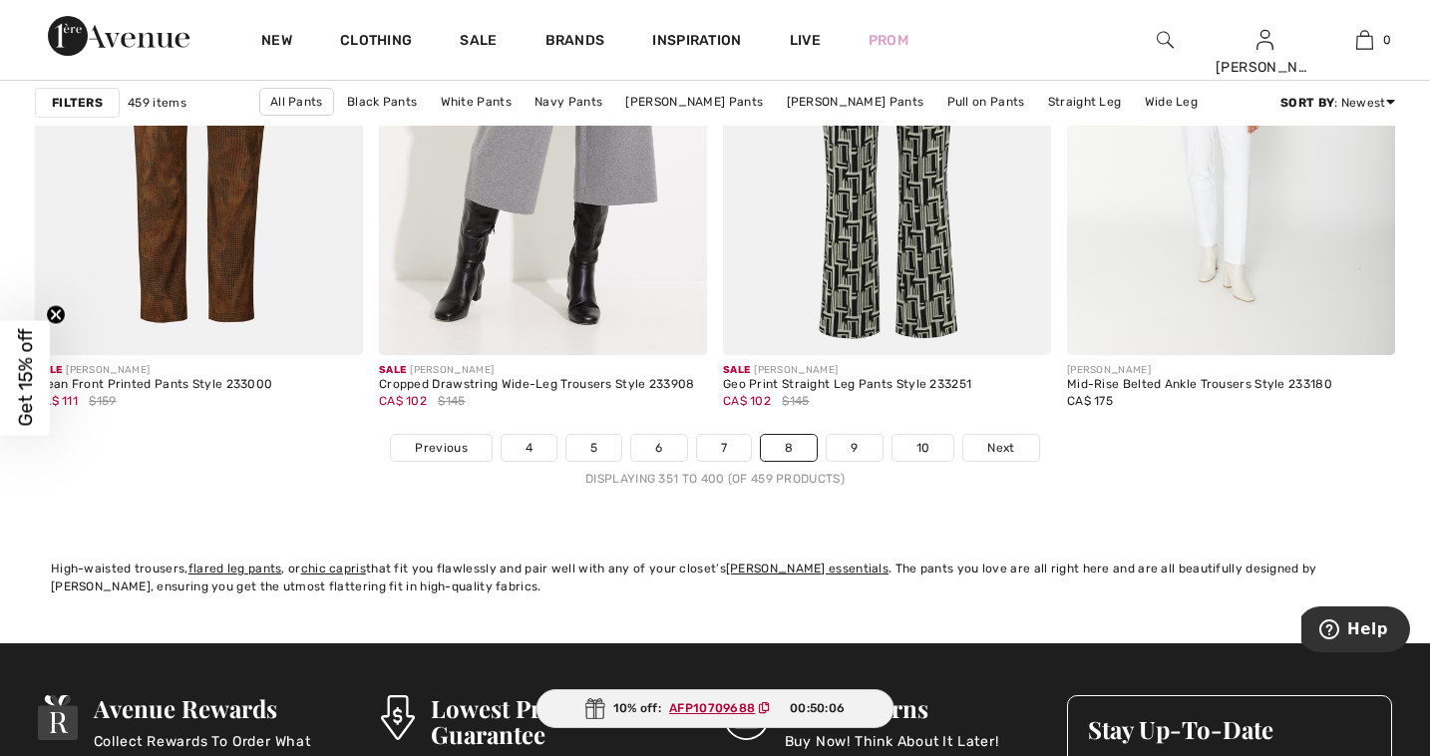
scroll to position [8741, 0]
click at [854, 453] on link "9" at bounding box center [854, 448] width 55 height 26
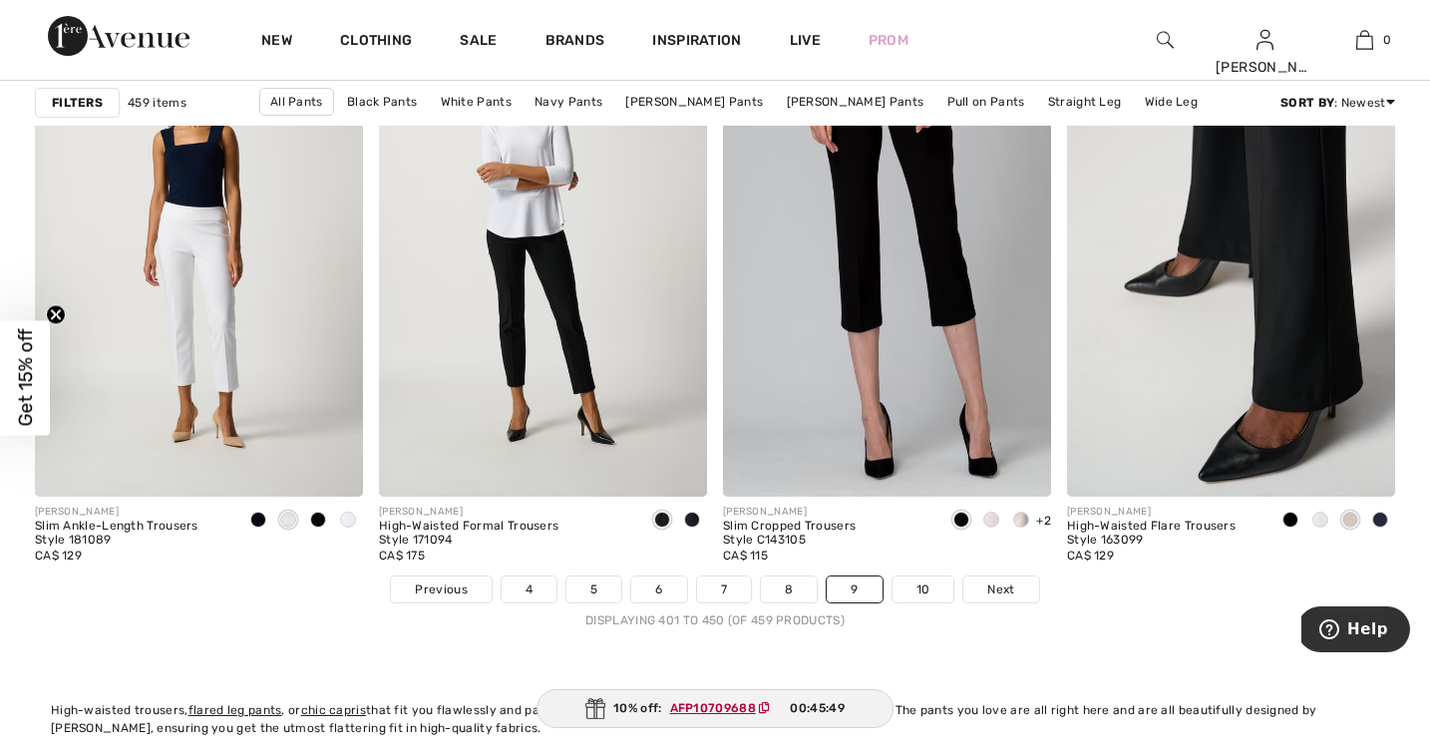
scroll to position [8601, 0]
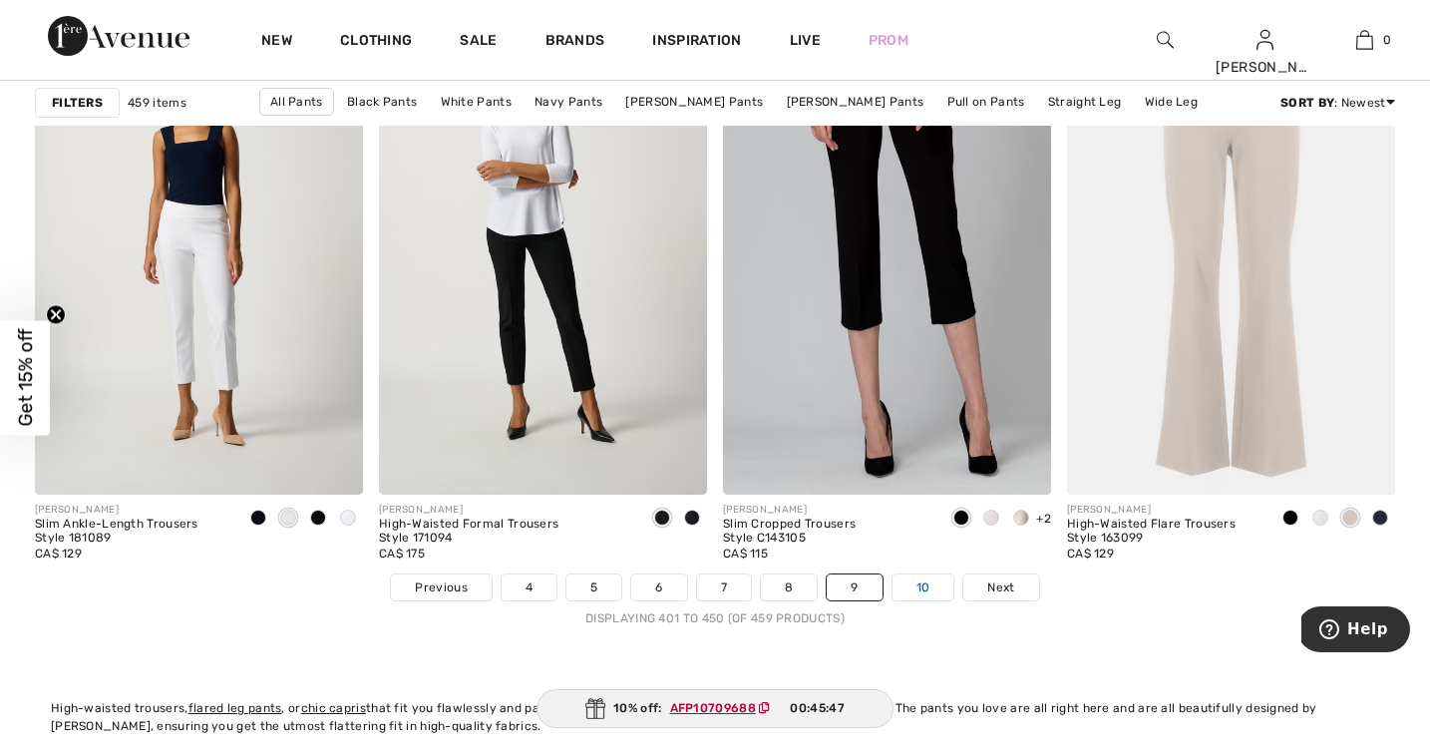
click at [929, 580] on link "10" at bounding box center [924, 587] width 62 height 26
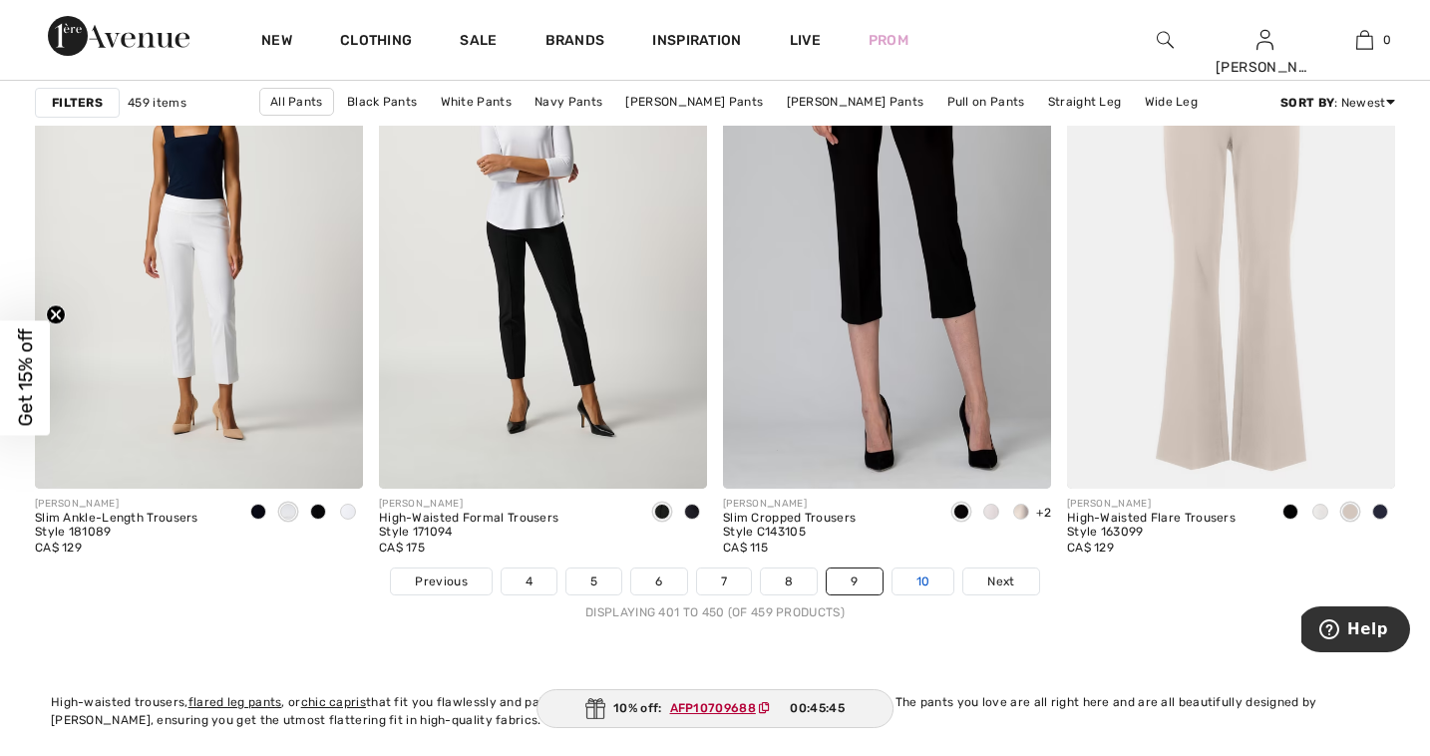
scroll to position [8608, 0]
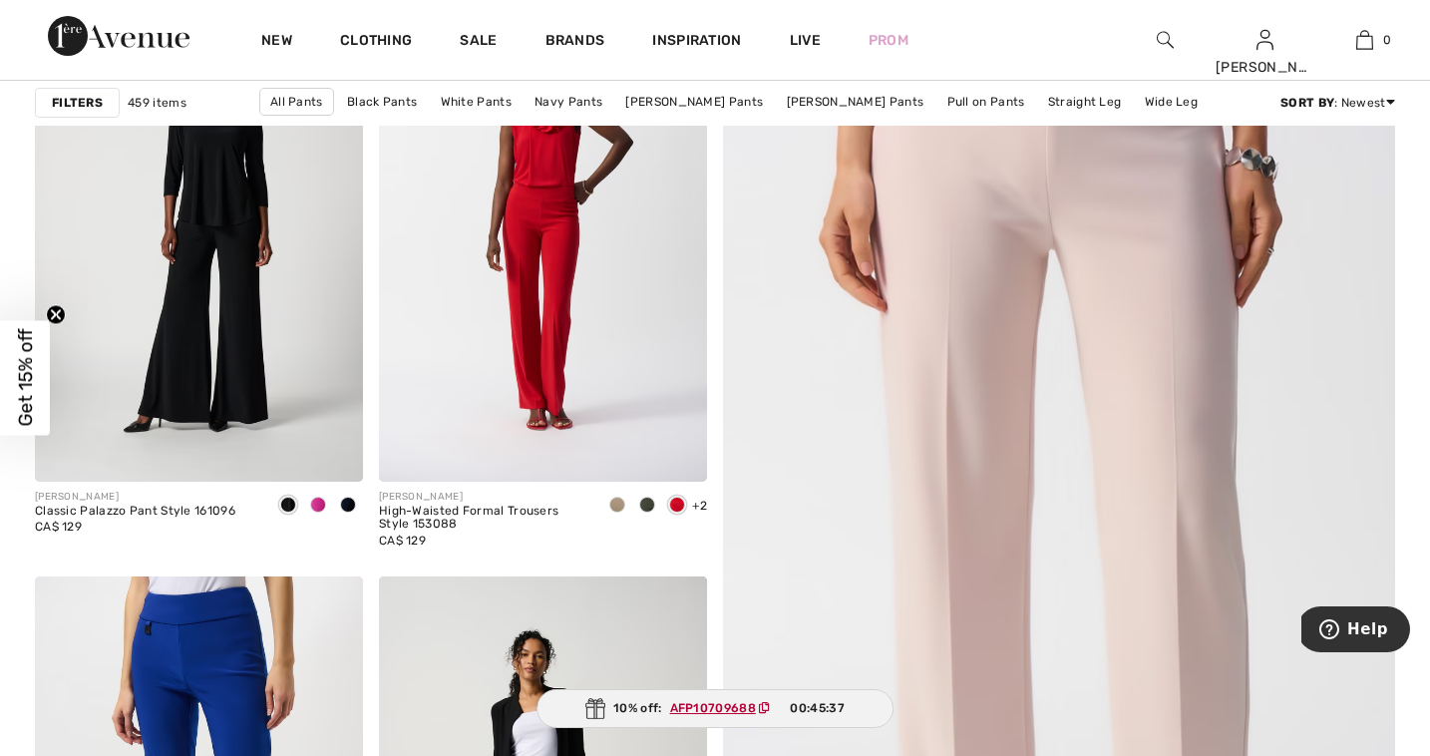
scroll to position [275, 0]
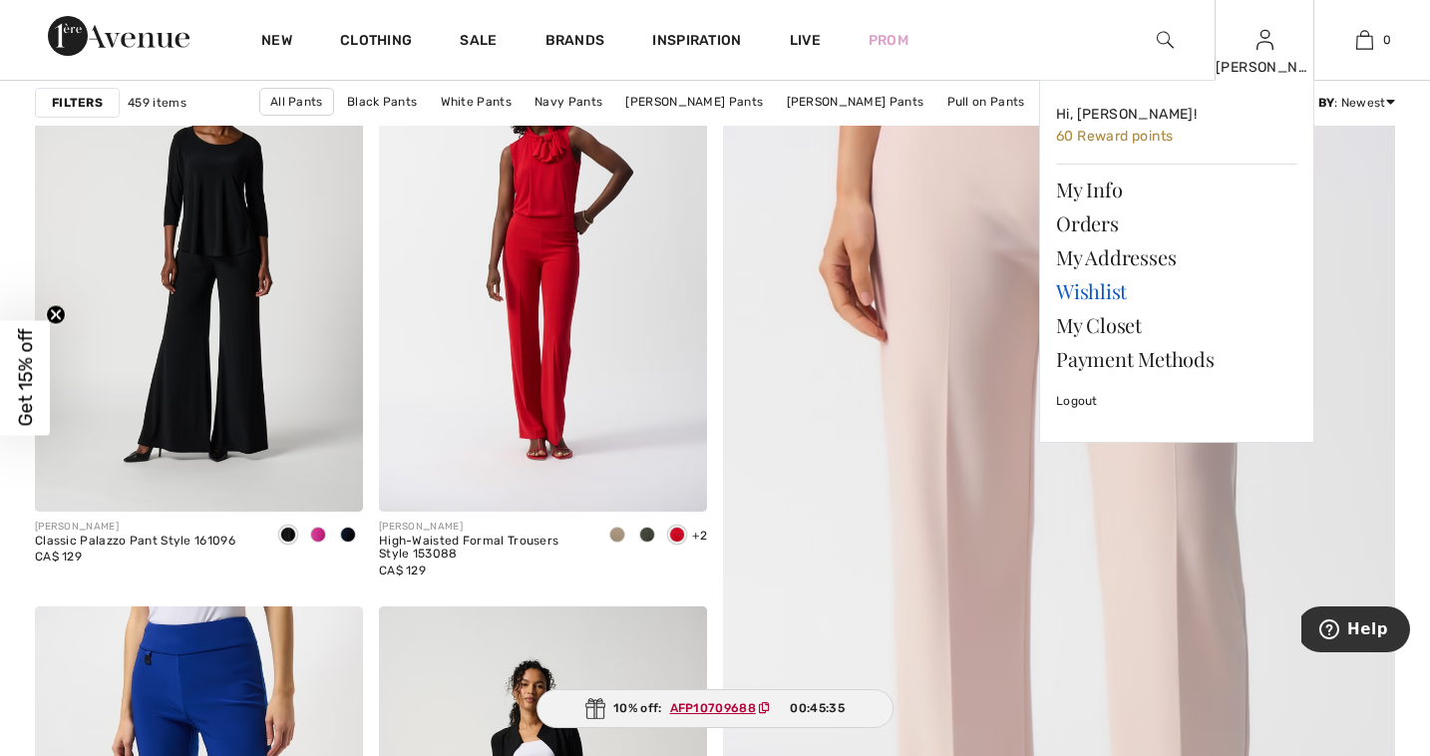
click at [1099, 304] on link "Wishlist" at bounding box center [1176, 291] width 241 height 34
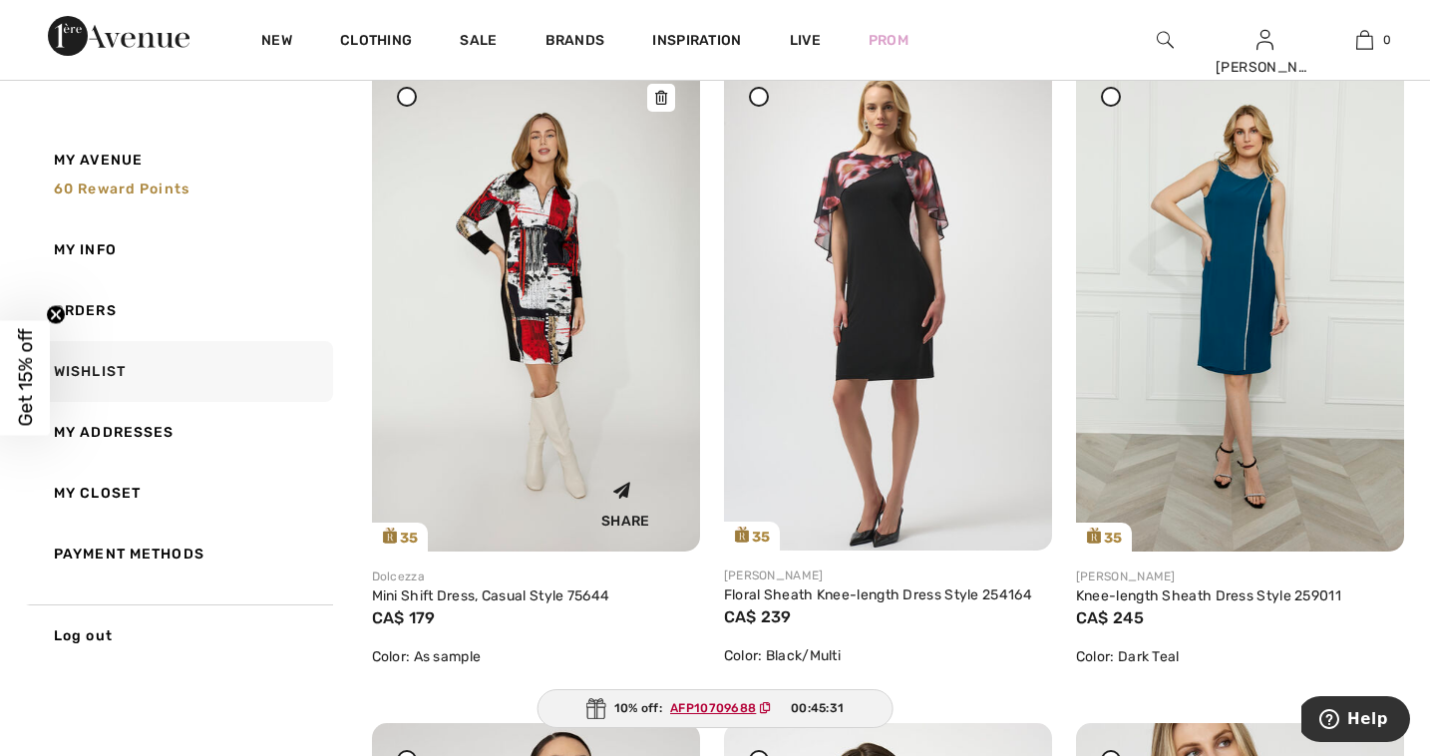
scroll to position [293, 0]
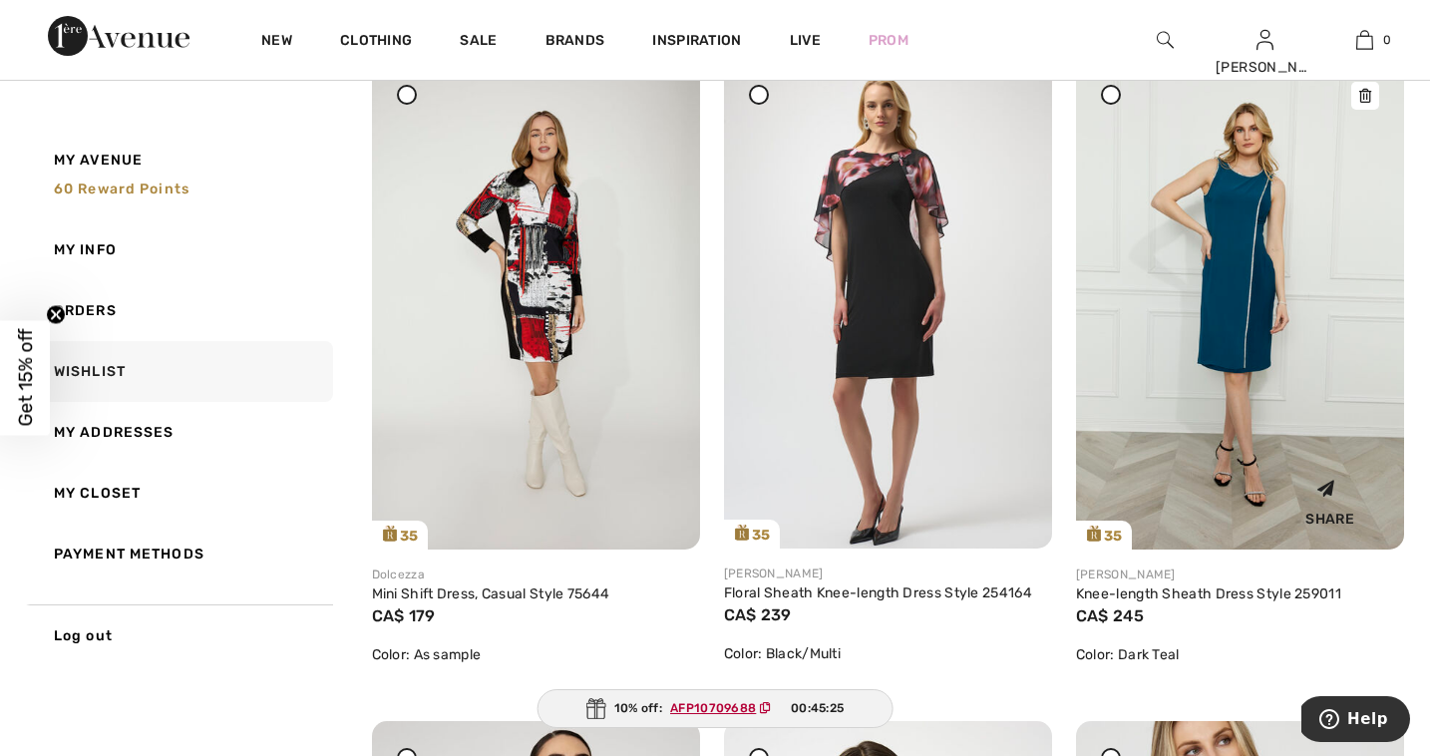
click at [1251, 264] on img at bounding box center [1240, 303] width 328 height 493
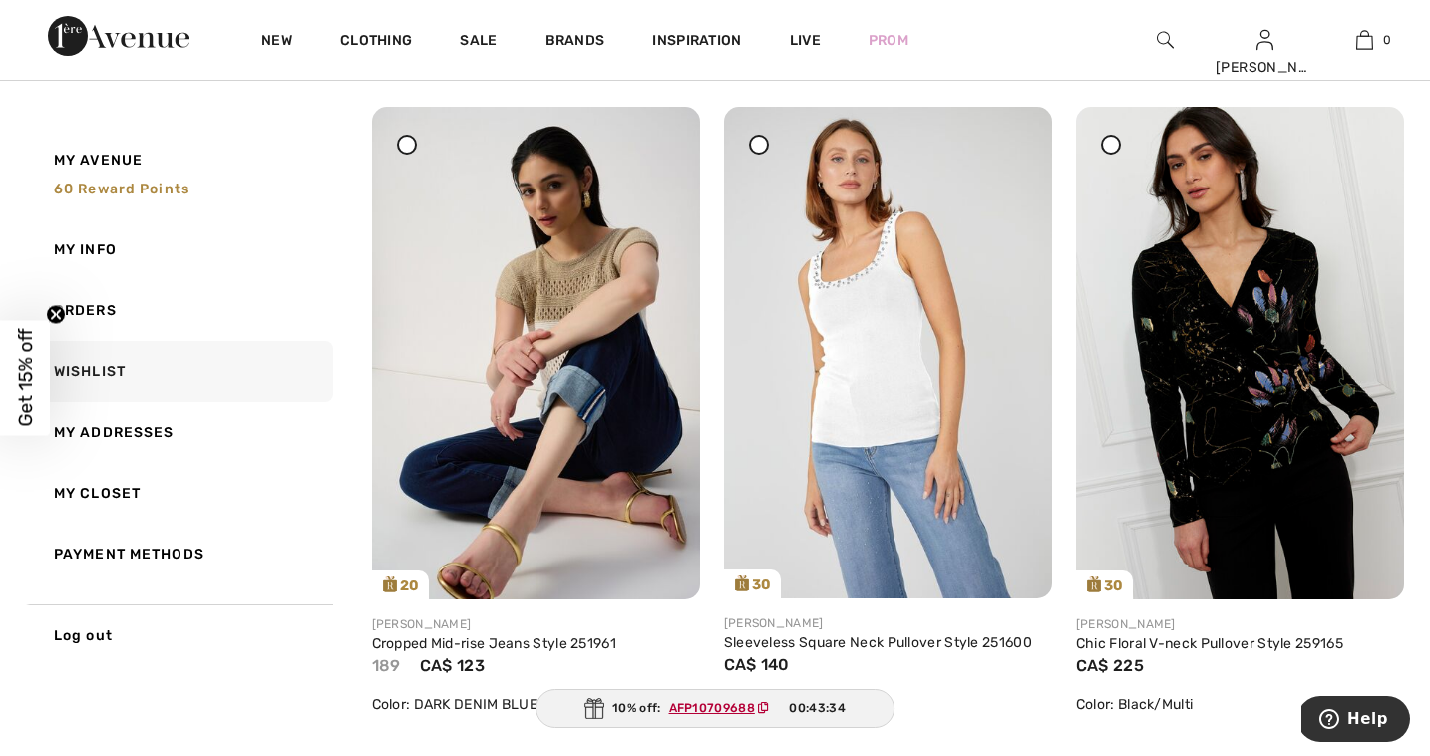
scroll to position [1589, 0]
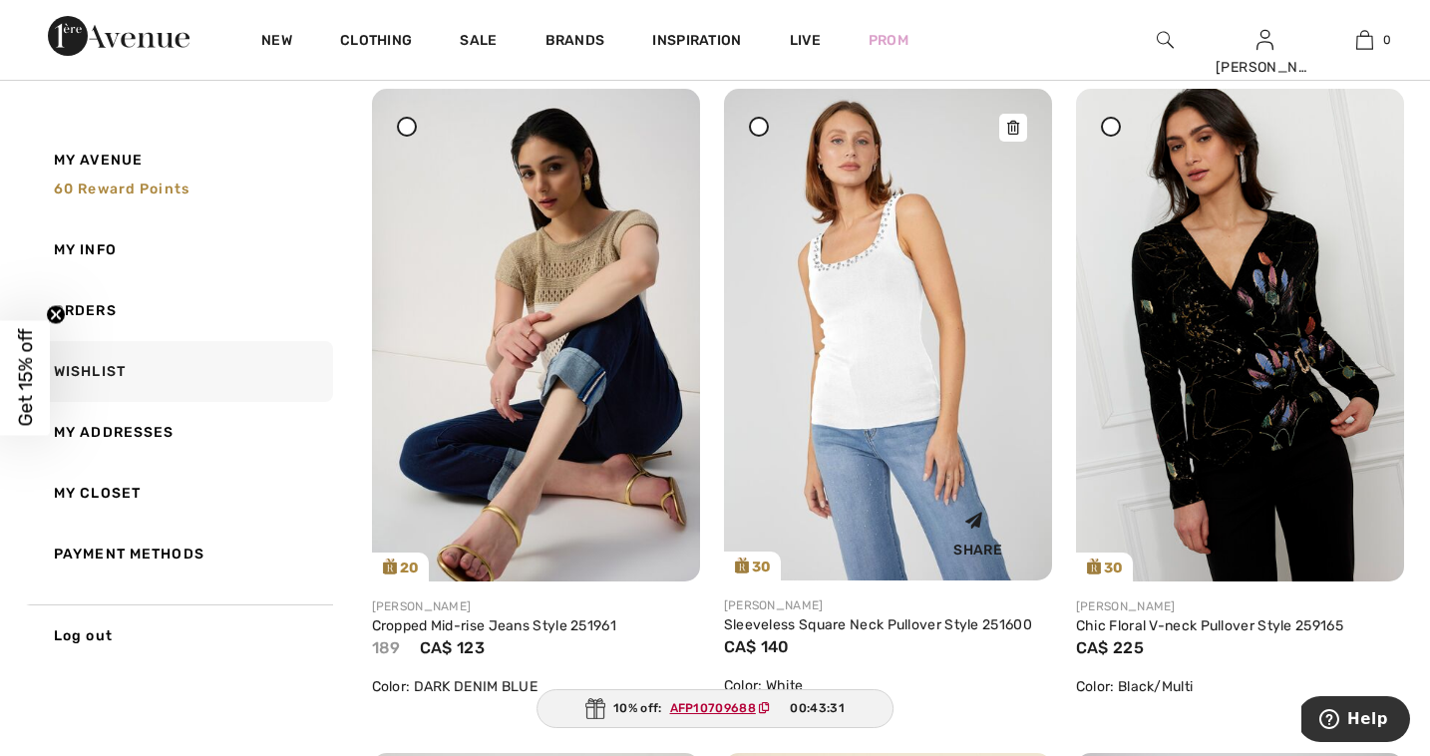
click at [868, 290] on img at bounding box center [888, 335] width 328 height 492
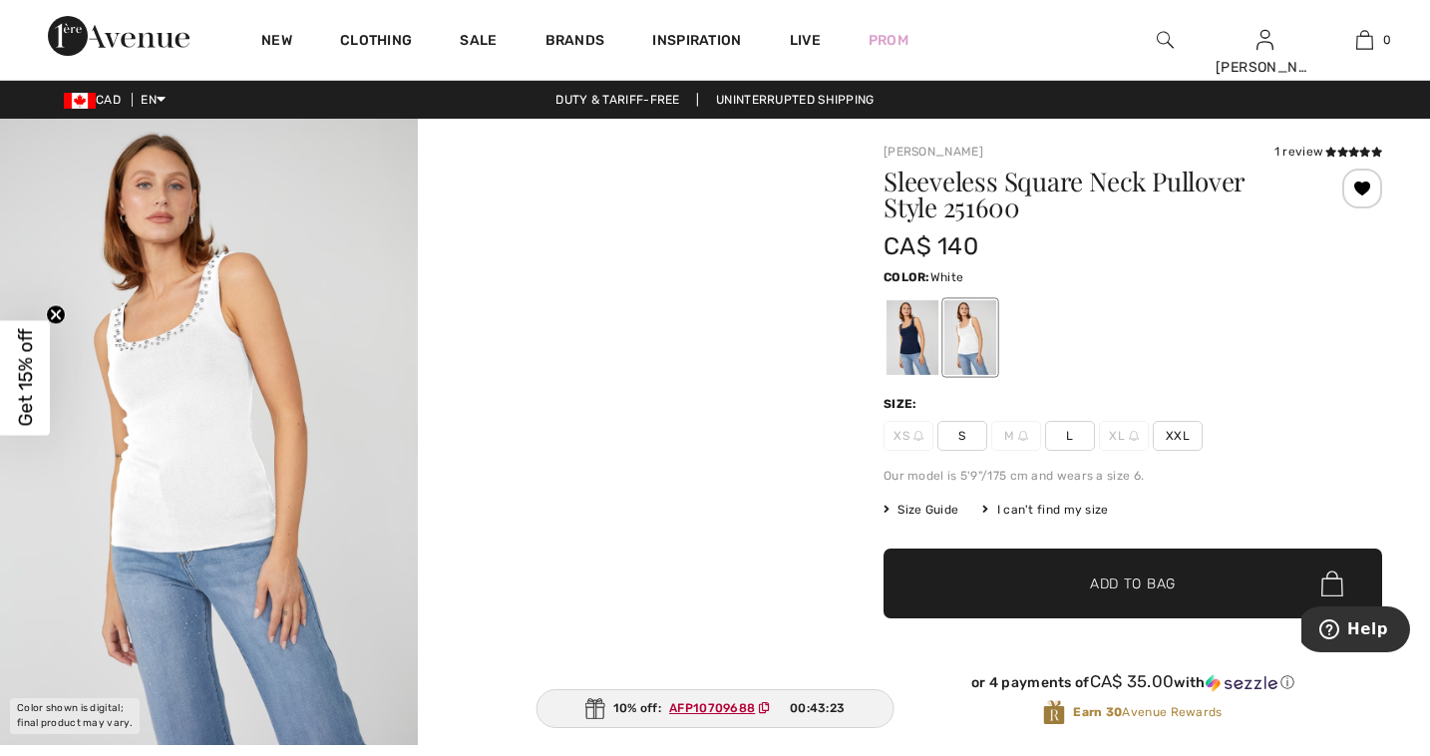
click at [186, 469] on img at bounding box center [209, 432] width 418 height 626
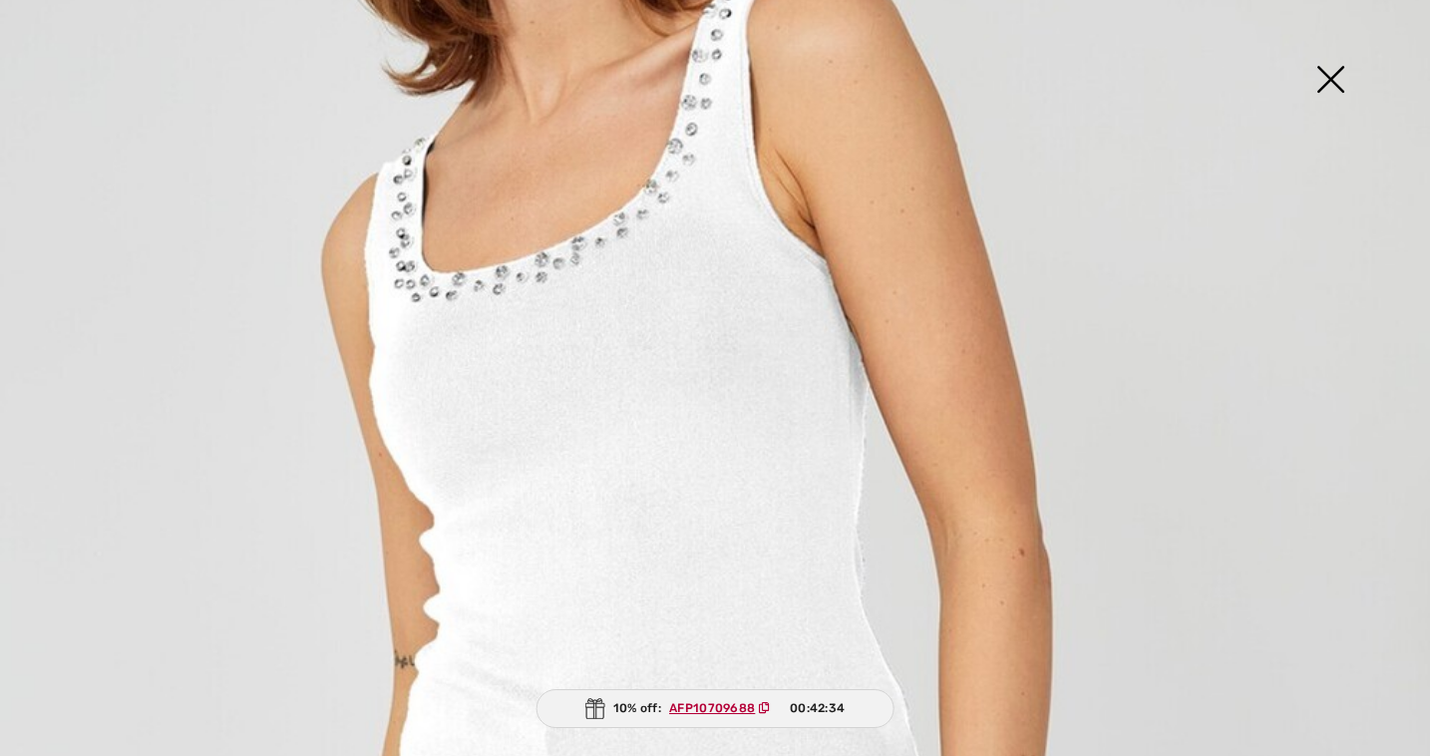
scroll to position [496, 0]
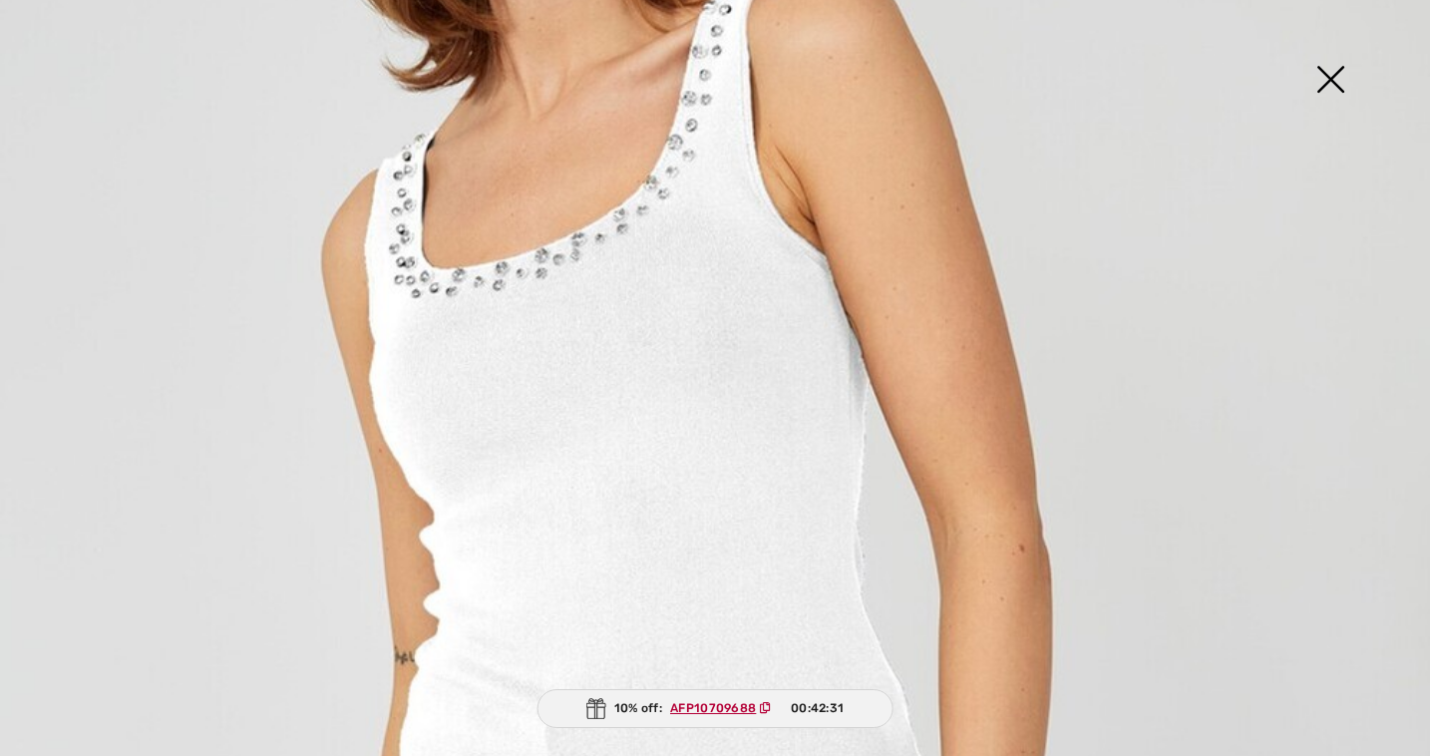
click at [1329, 77] on img at bounding box center [1330, 81] width 100 height 103
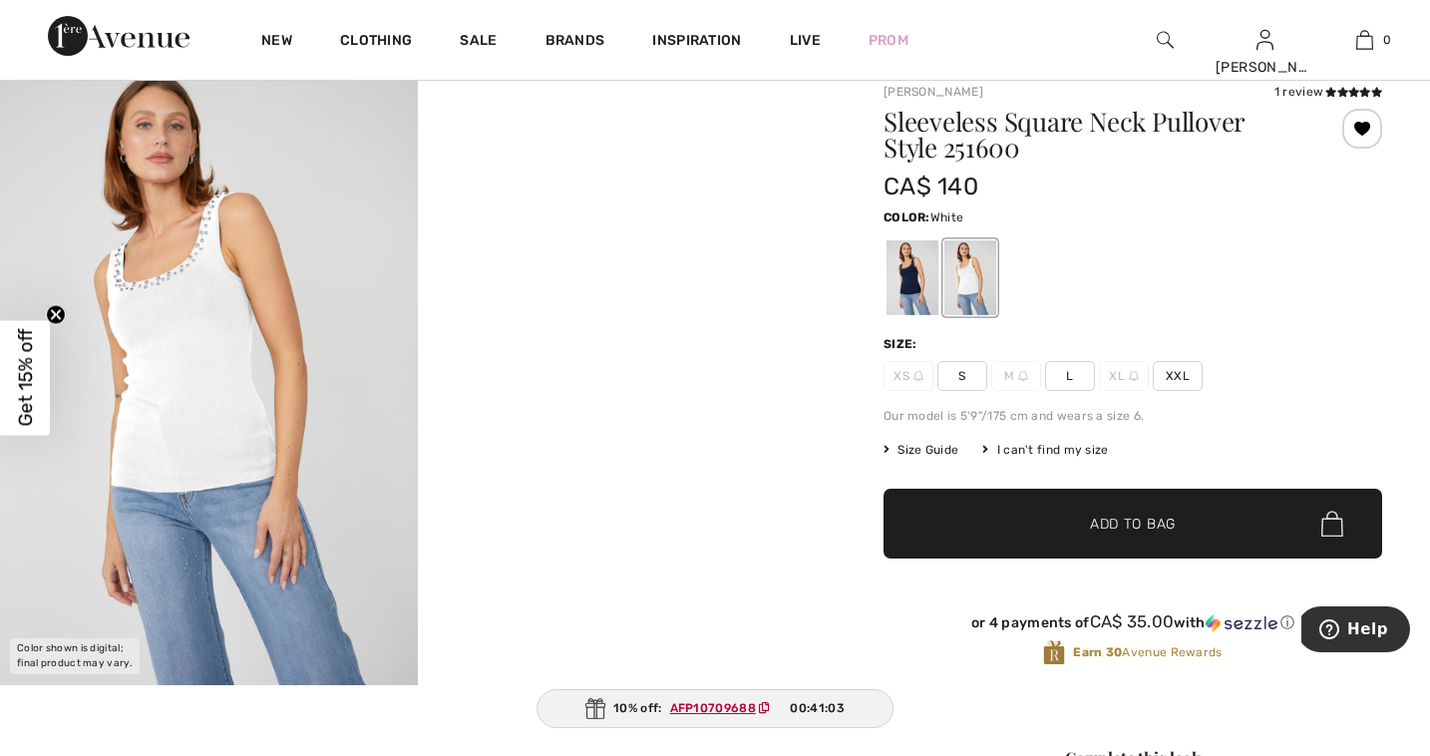
scroll to position [0, 0]
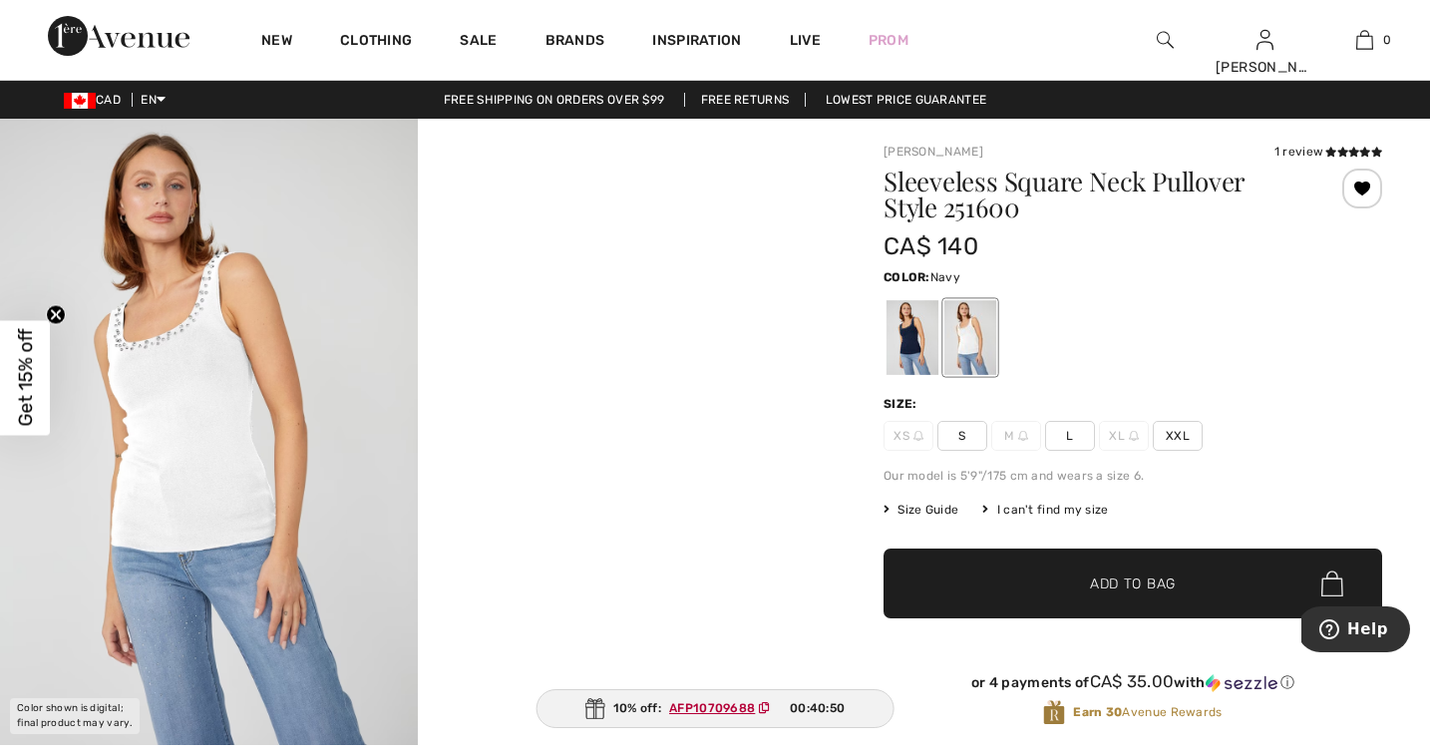
click at [902, 357] on div at bounding box center [913, 337] width 52 height 75
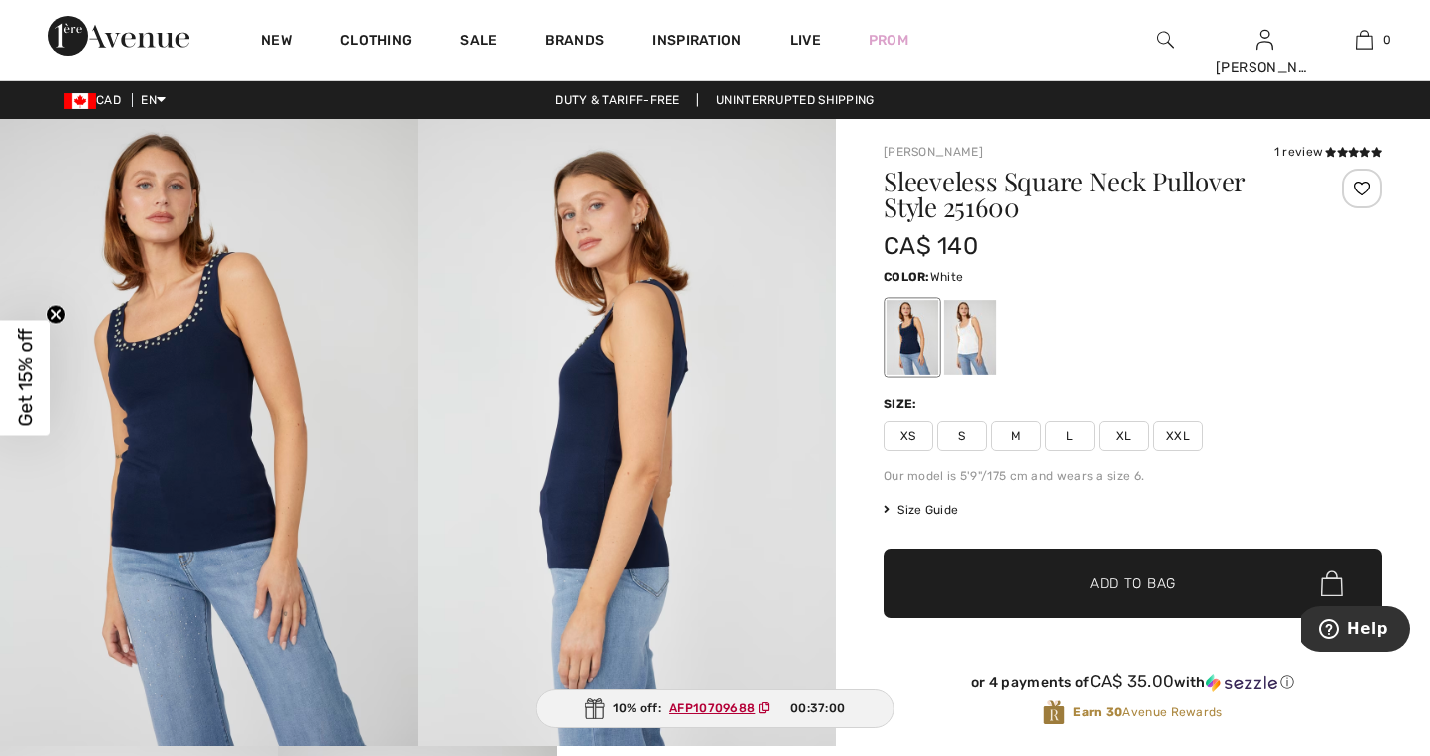
click at [989, 339] on div at bounding box center [970, 337] width 52 height 75
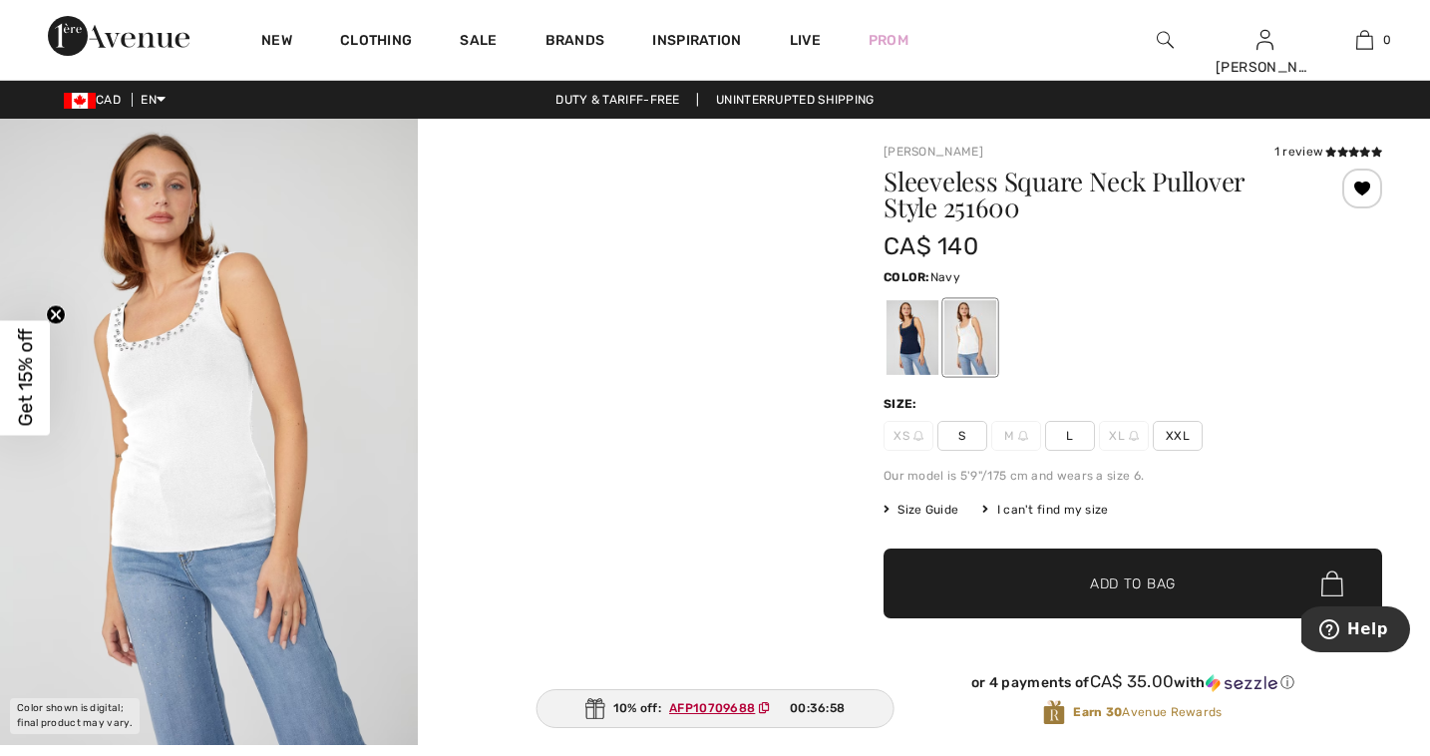
click at [913, 338] on div at bounding box center [913, 337] width 52 height 75
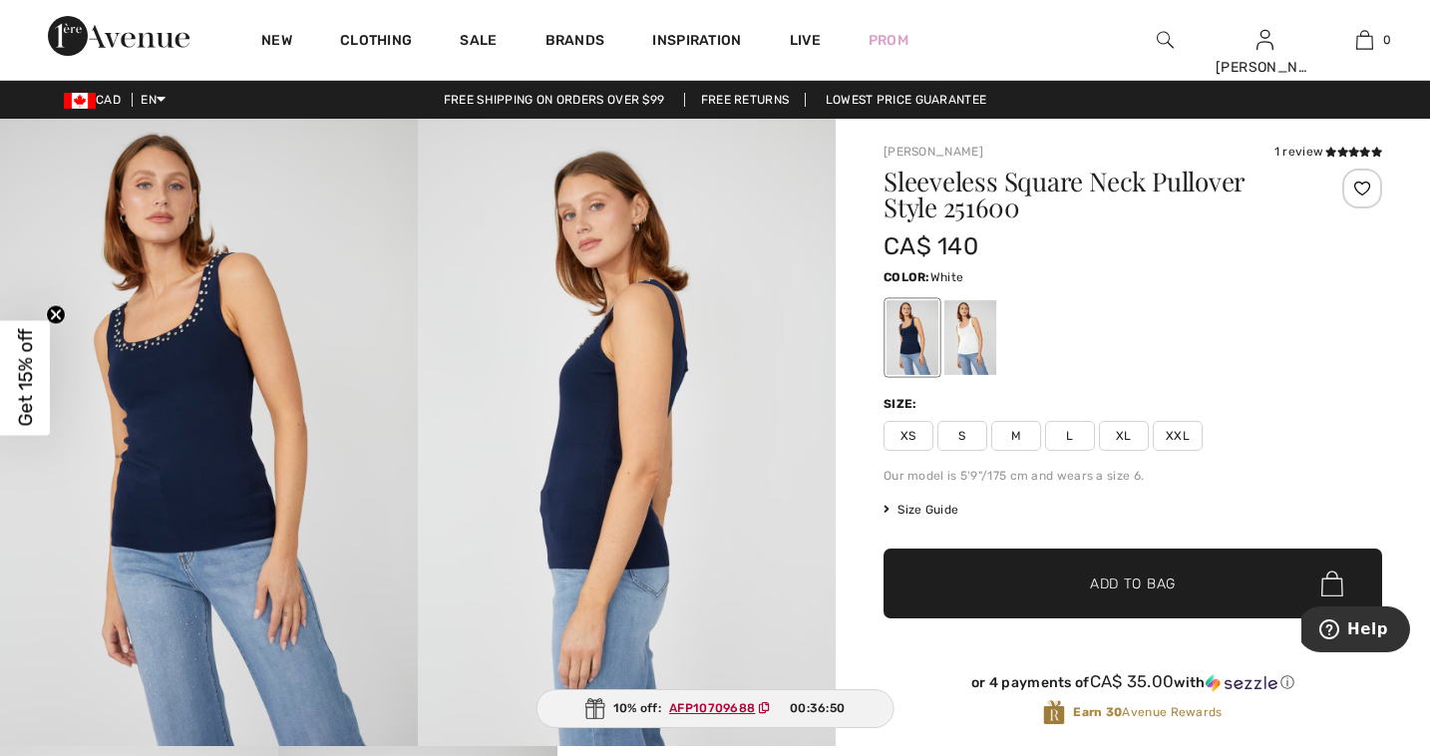
click at [980, 321] on div at bounding box center [970, 337] width 52 height 75
